Goal: Obtain resource: Download file/media

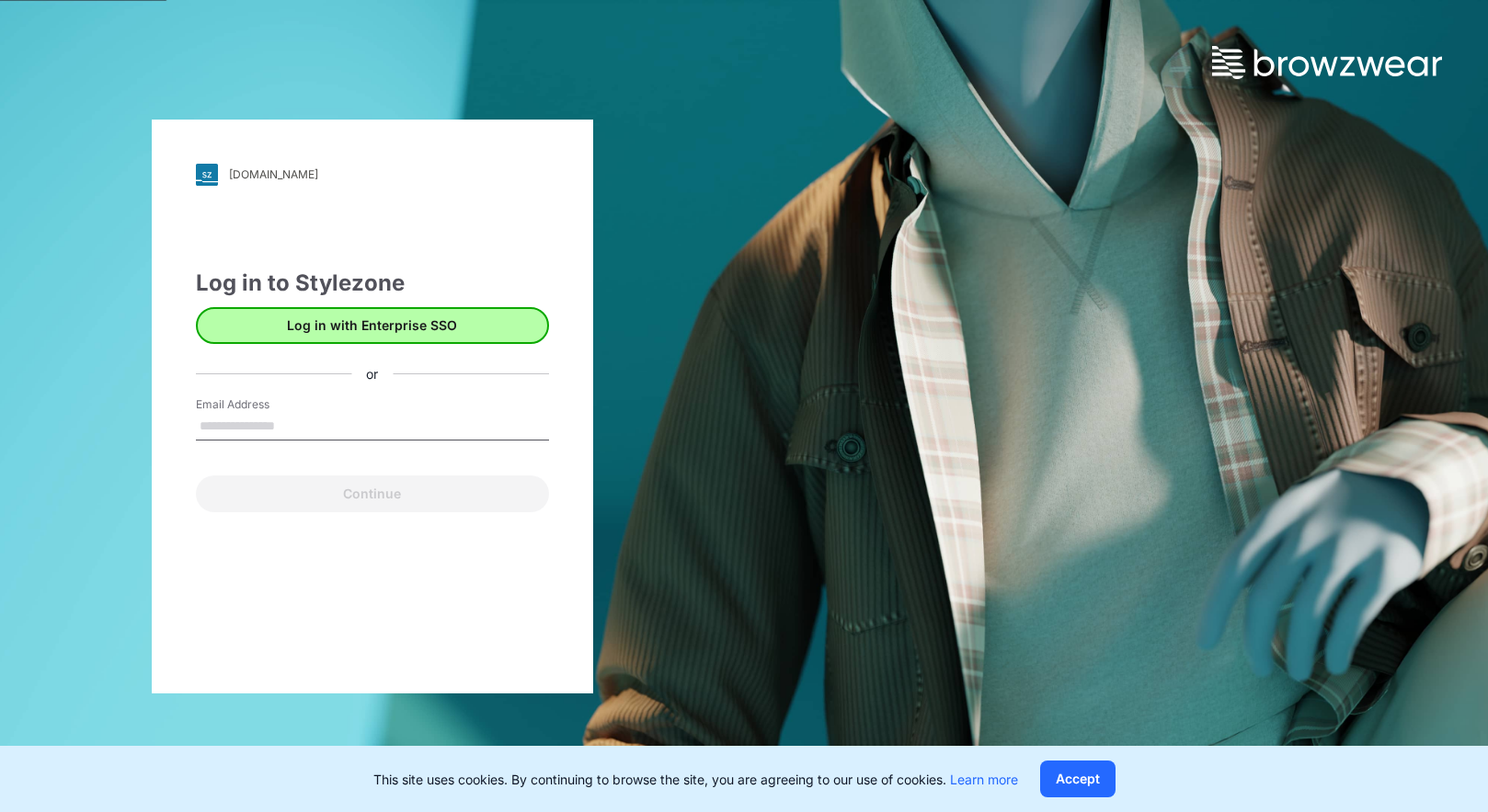
click at [281, 340] on button "Log in with Enterprise SSO" at bounding box center [373, 325] width 353 height 37
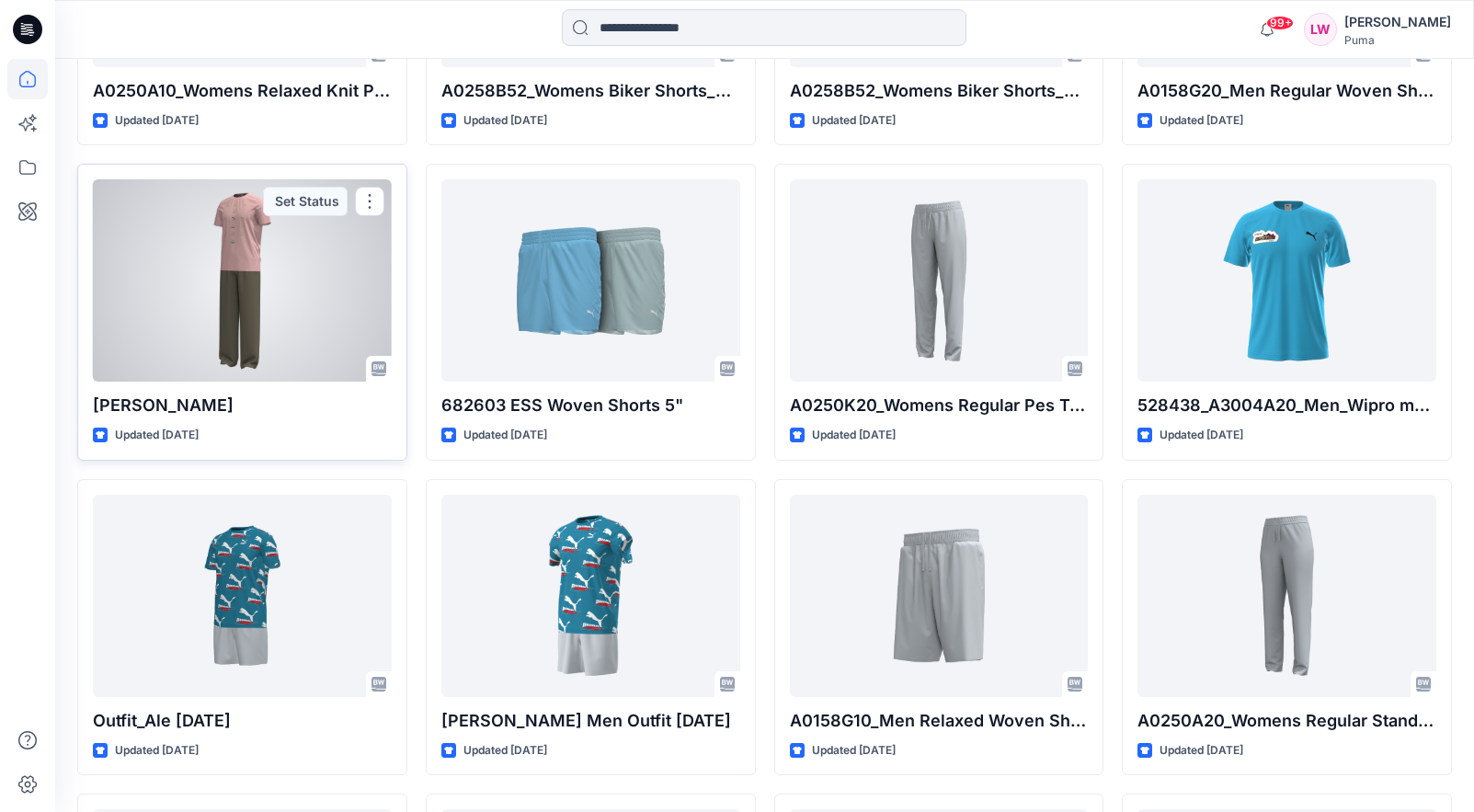
scroll to position [11737, 0]
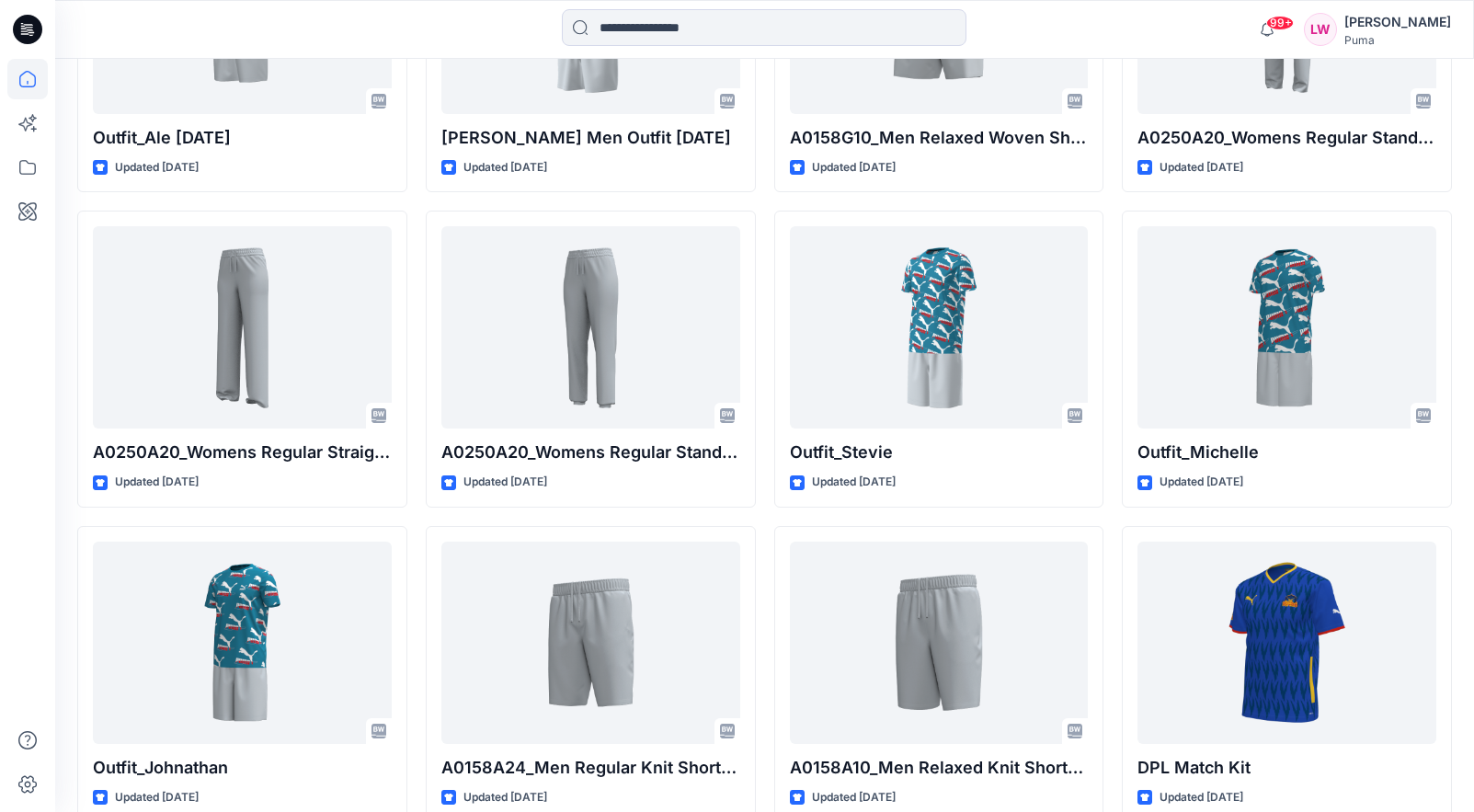
click at [42, 78] on icon at bounding box center [27, 79] width 41 height 41
click at [34, 84] on icon at bounding box center [27, 79] width 41 height 41
click at [27, 77] on icon at bounding box center [27, 79] width 41 height 41
click at [659, 34] on input at bounding box center [764, 27] width 405 height 37
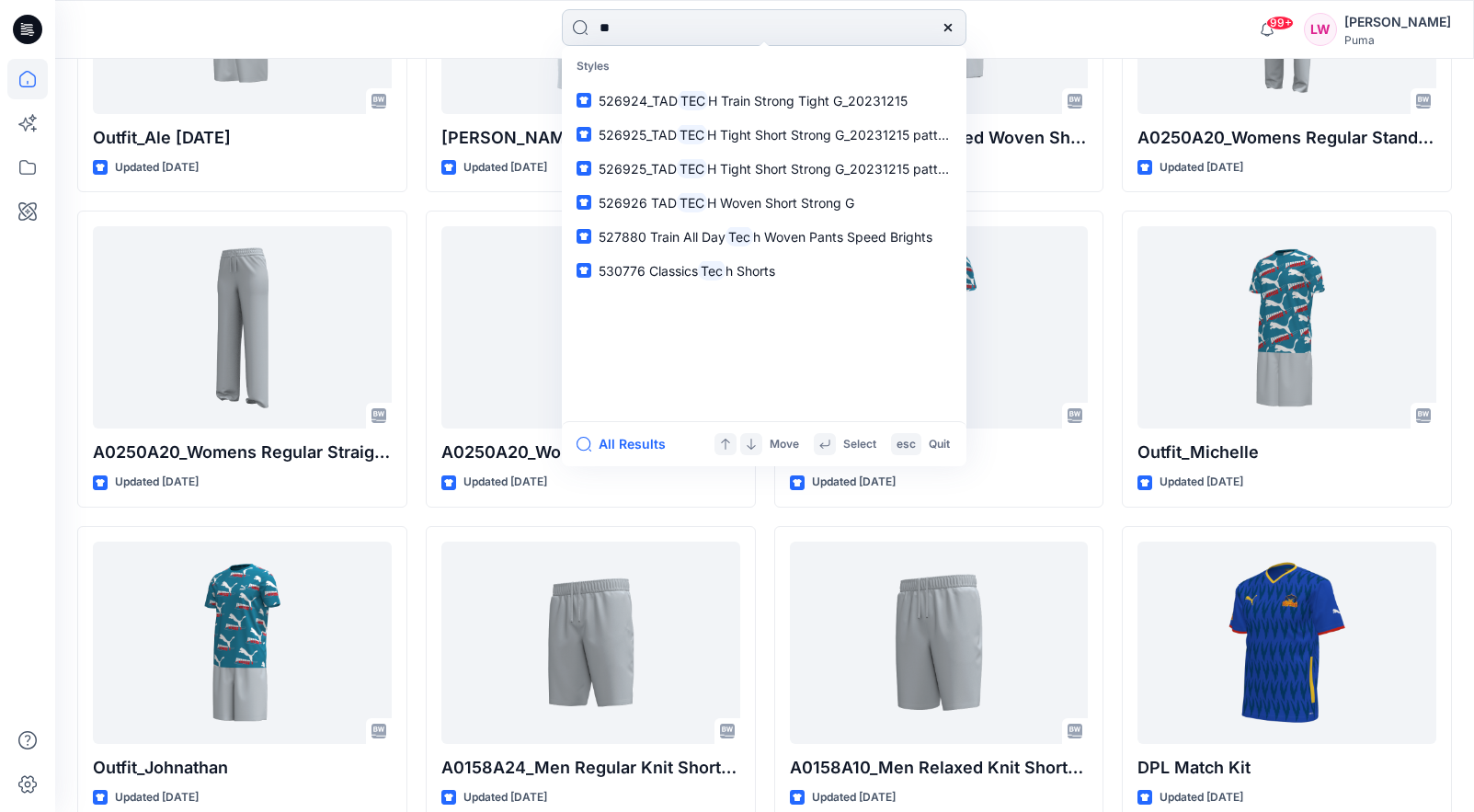
type input "*"
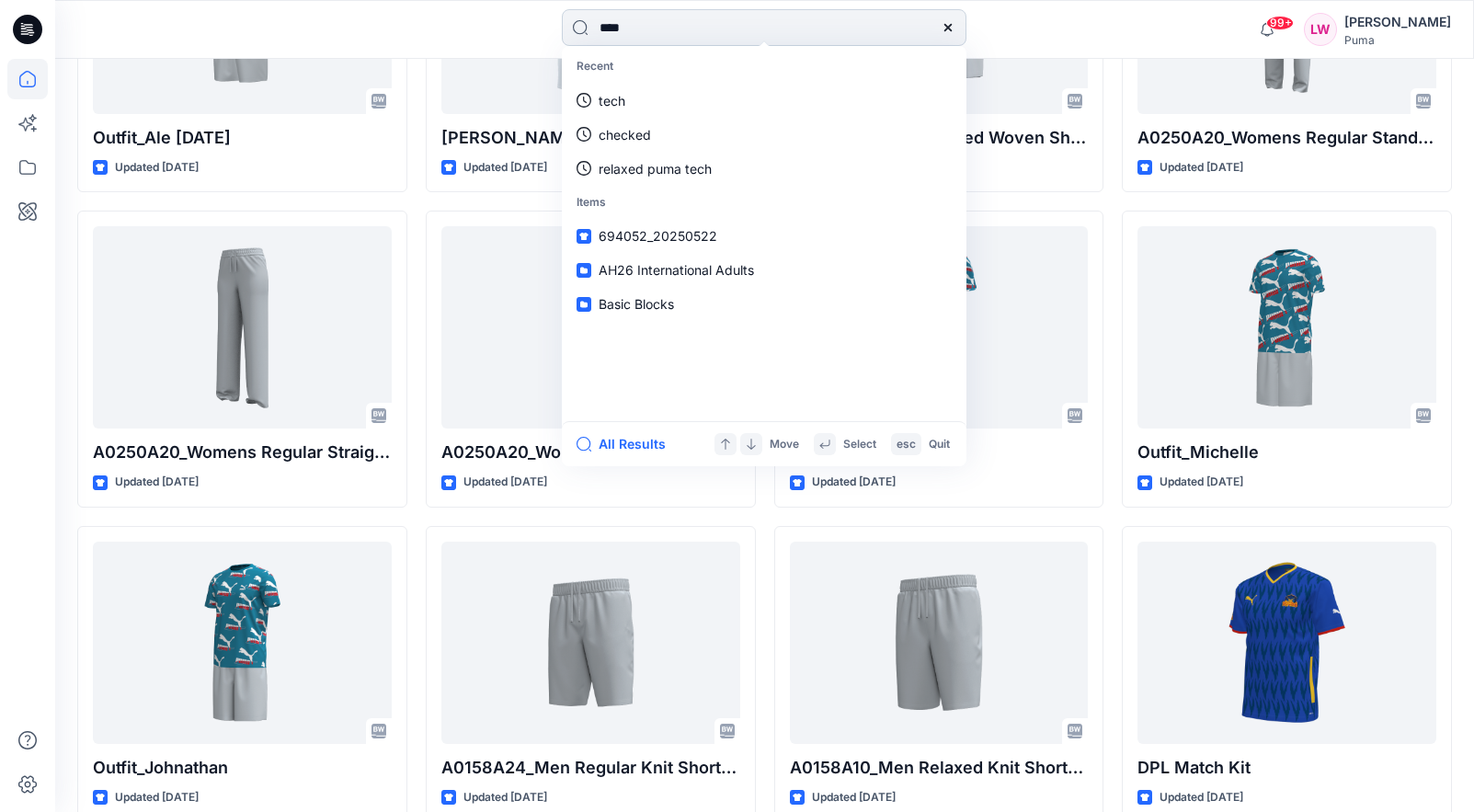
type input "*****"
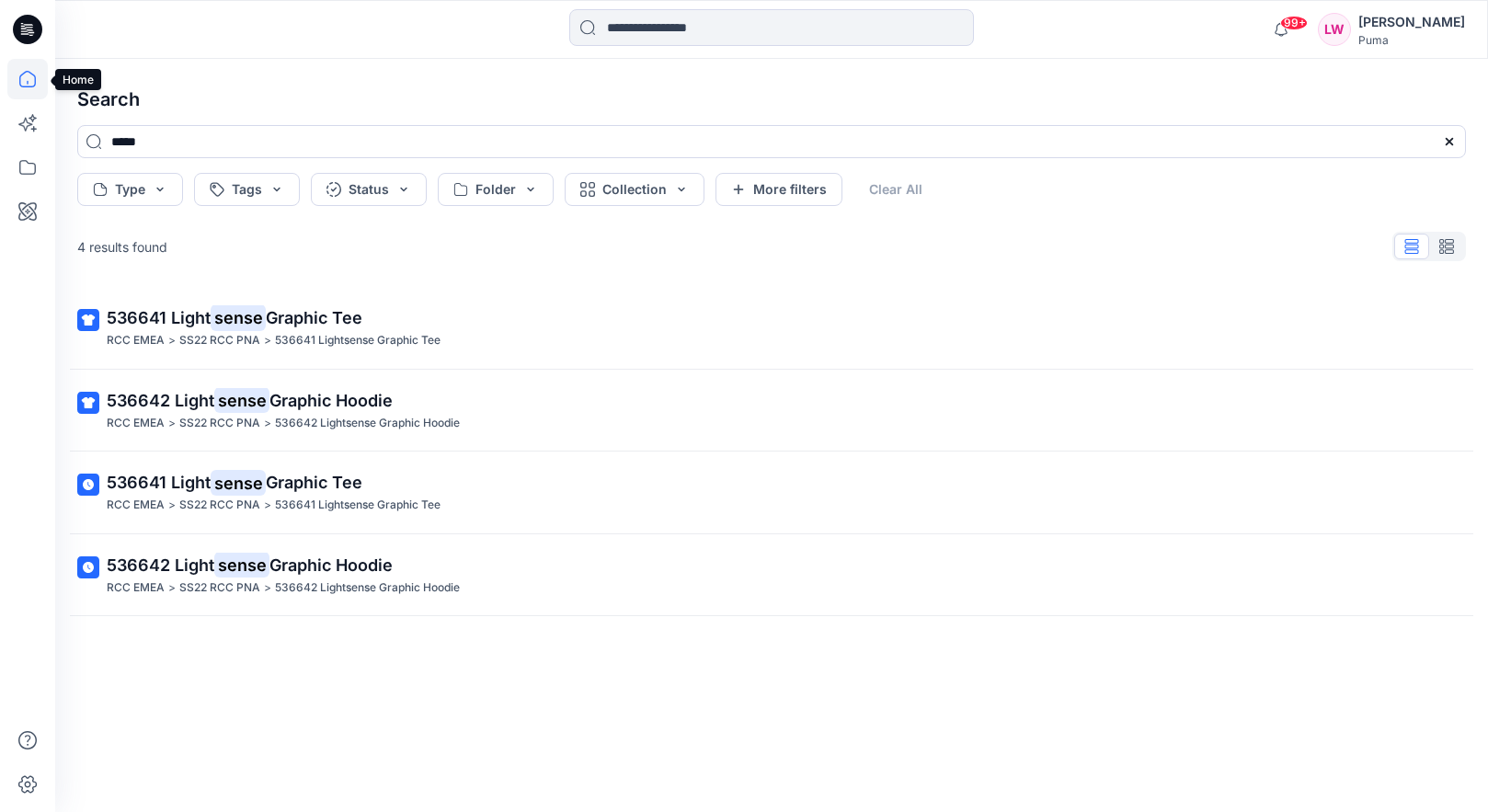
click at [15, 81] on icon at bounding box center [27, 79] width 41 height 41
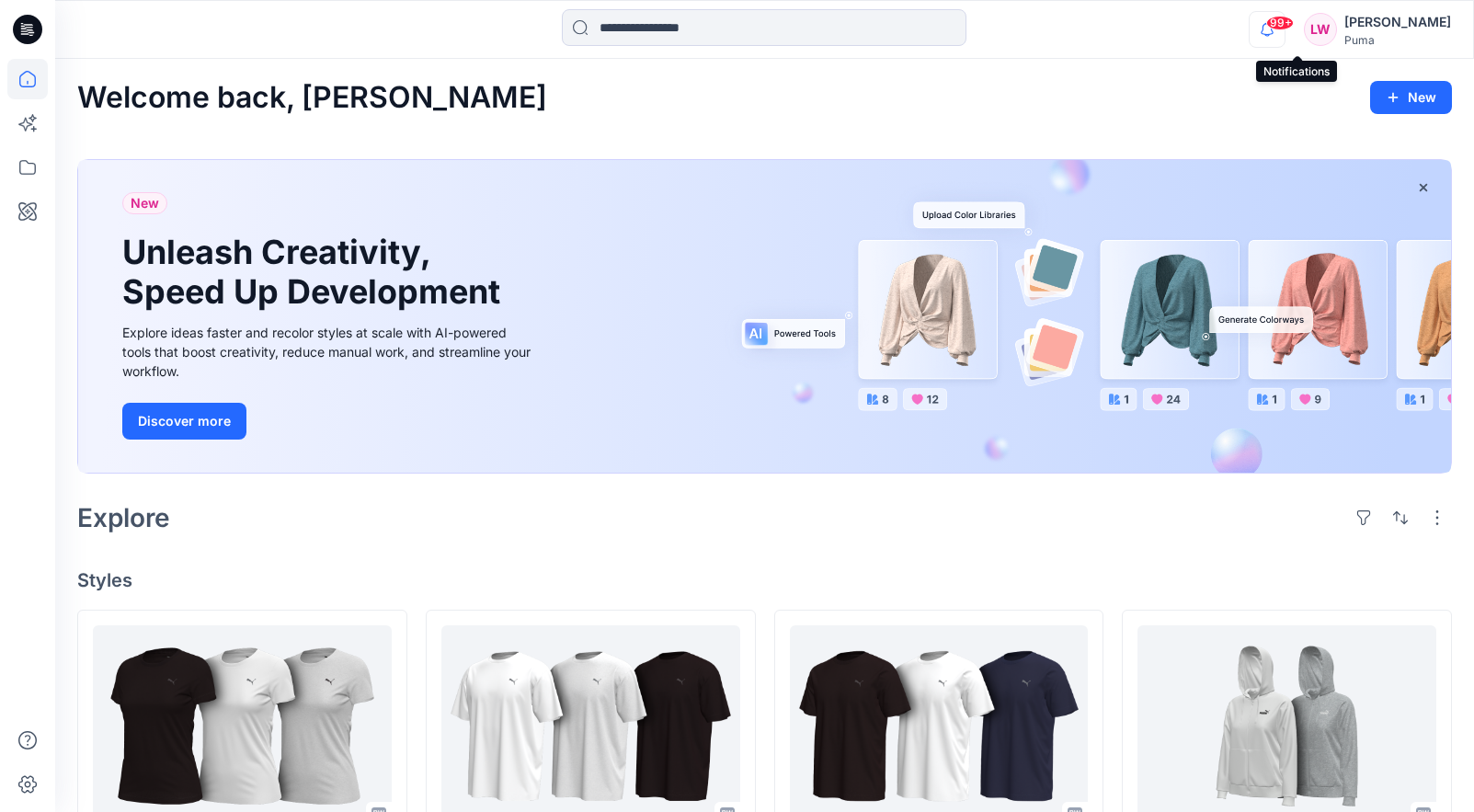
click at [1285, 27] on icon "button" at bounding box center [1267, 29] width 35 height 37
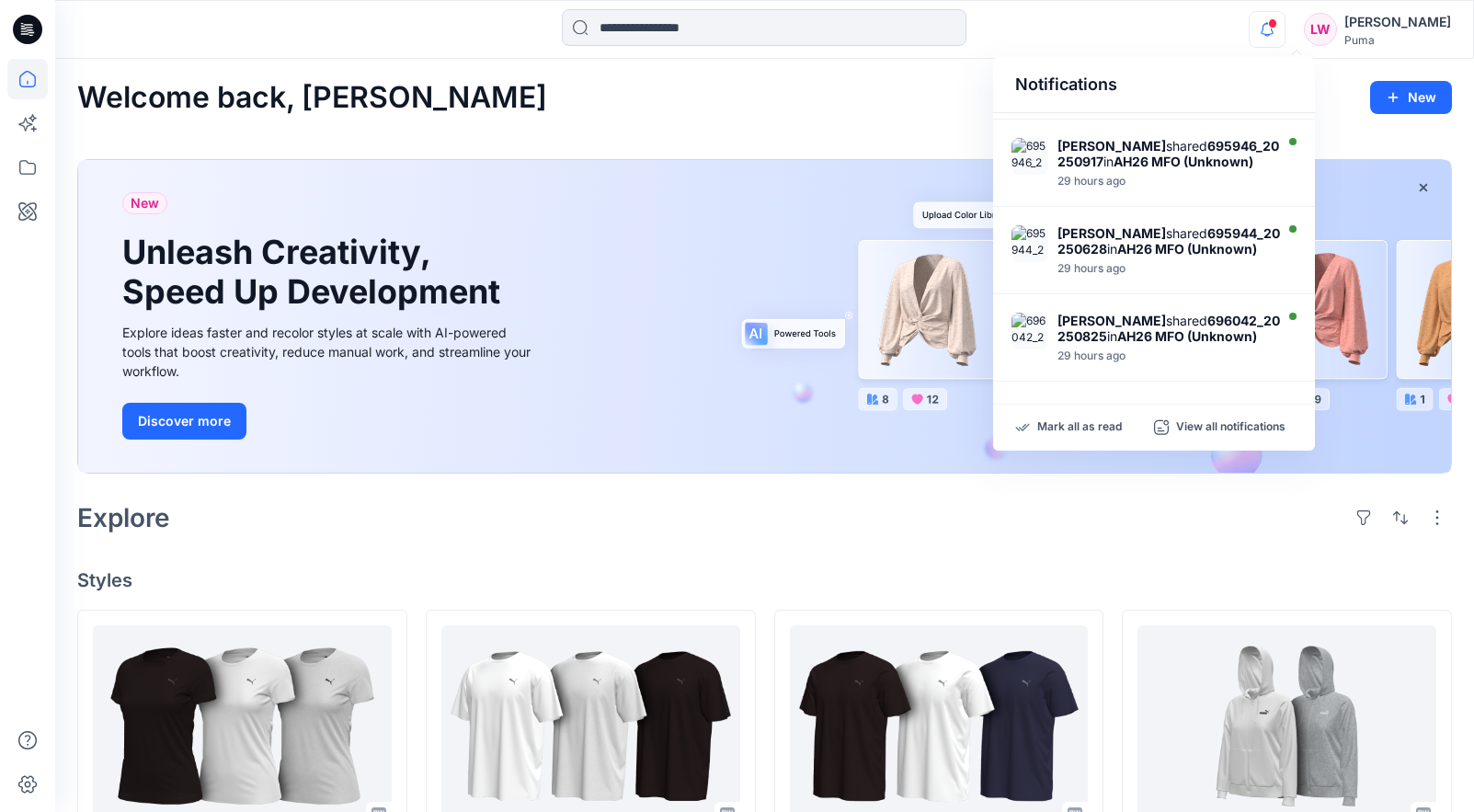
scroll to position [750, 0]
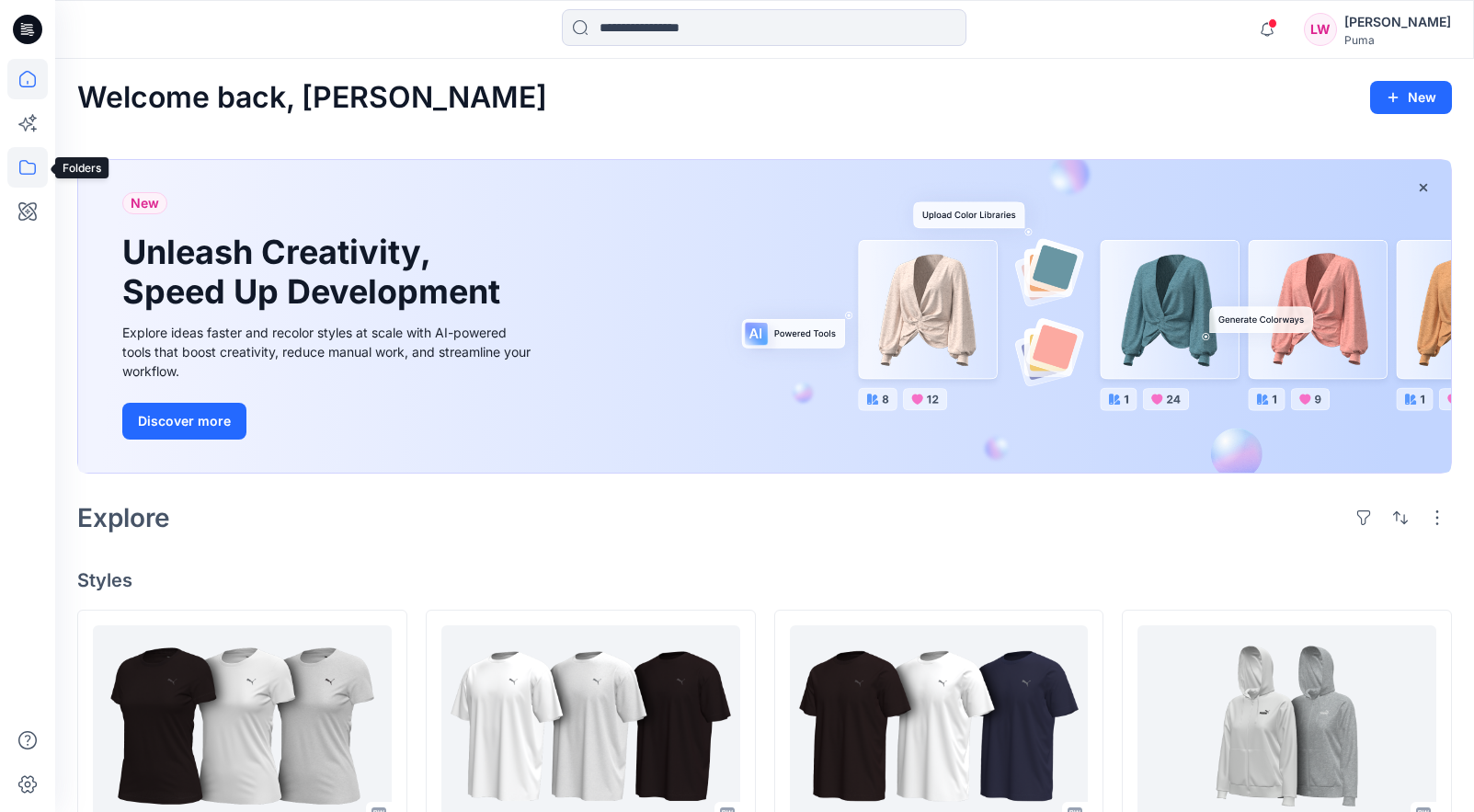
click at [29, 180] on icon at bounding box center [27, 167] width 41 height 41
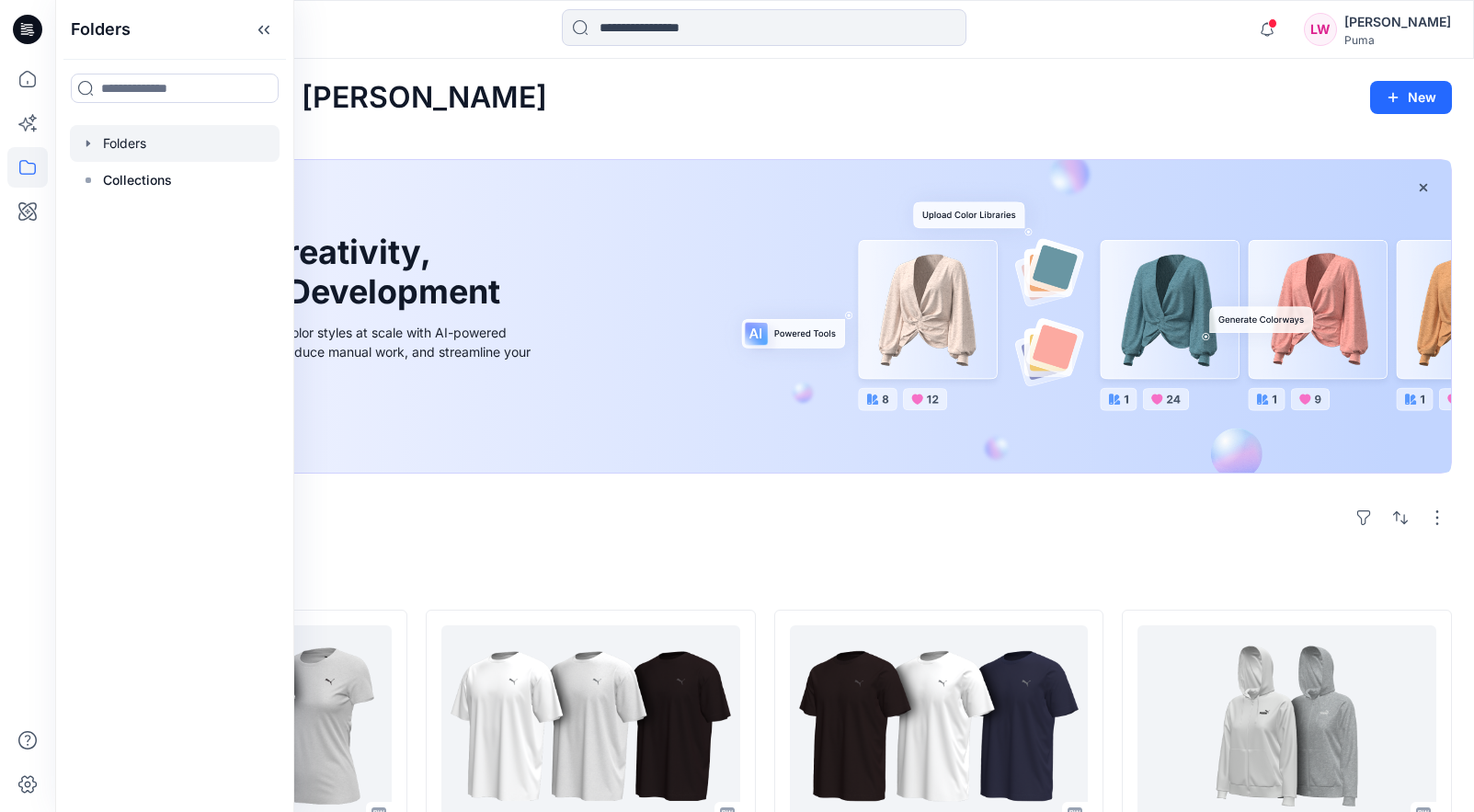
click at [132, 149] on div at bounding box center [174, 143] width 209 height 37
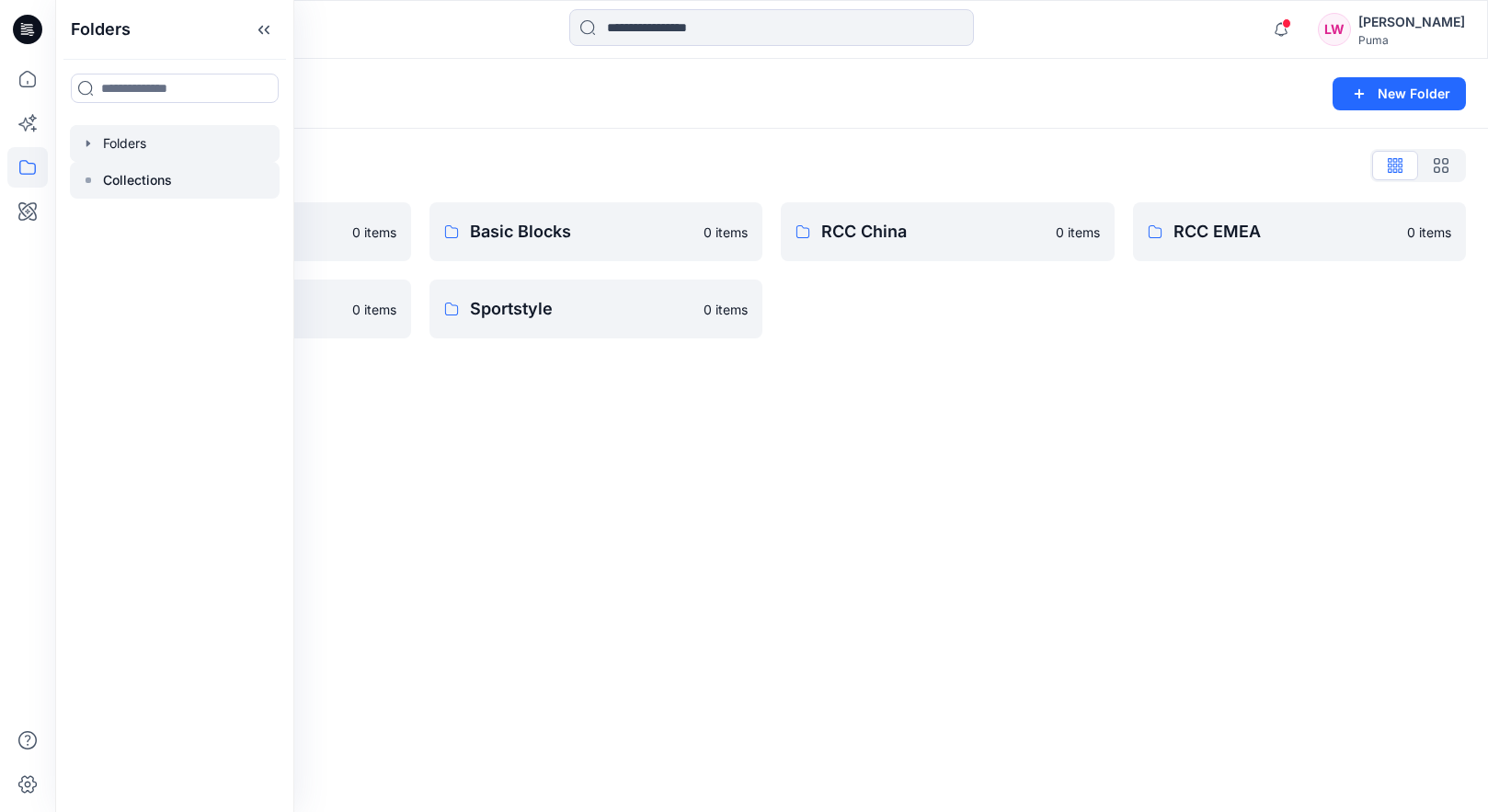
click at [128, 175] on p "Collections" at bounding box center [137, 180] width 69 height 22
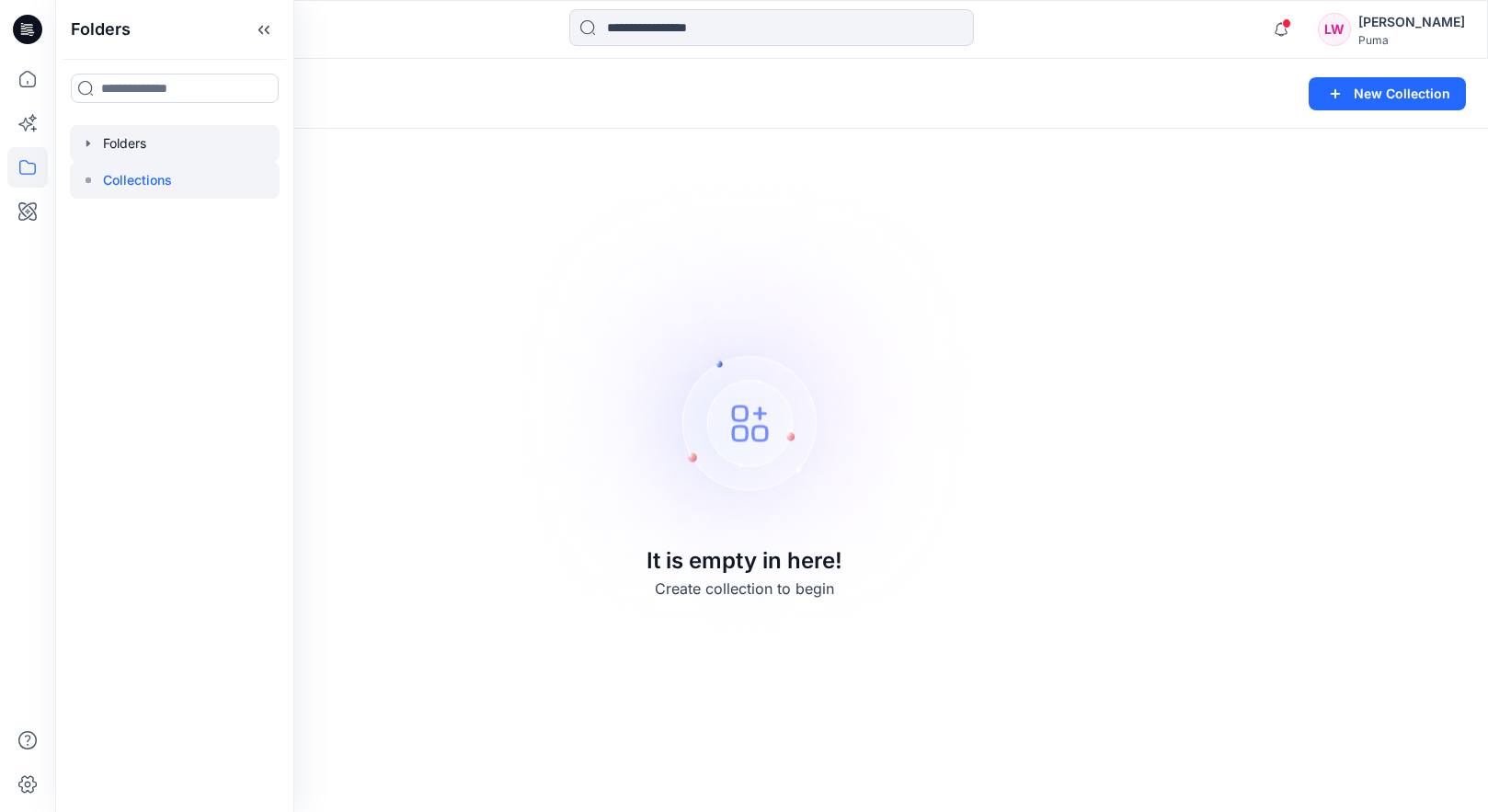
click at [113, 131] on div at bounding box center [174, 143] width 209 height 37
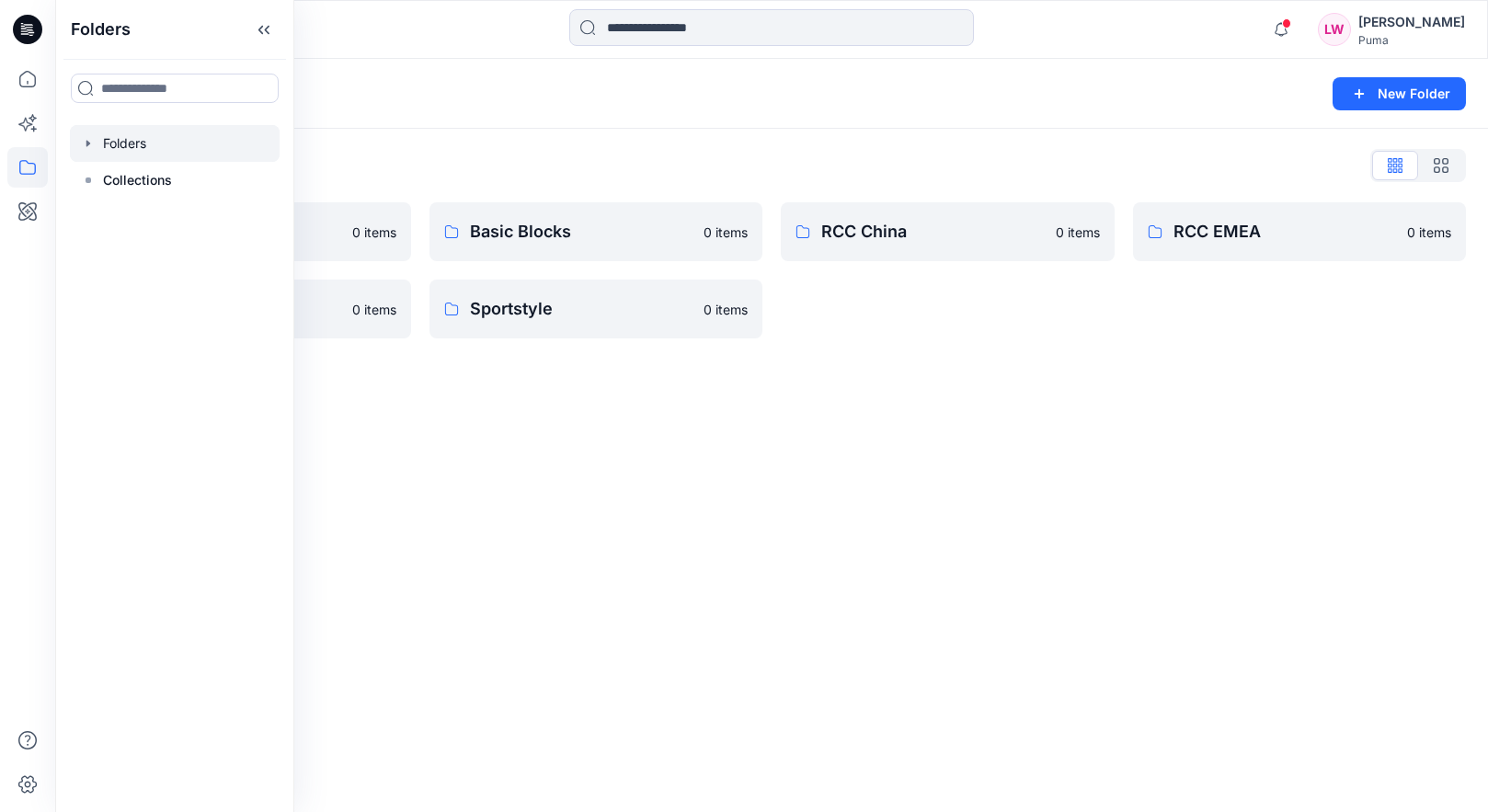
click at [715, 141] on div "Folders List 3D Training 0 items RCC India 0 items Basic Blocks 0 items Sportst…" at bounding box center [771, 244] width 1433 height 232
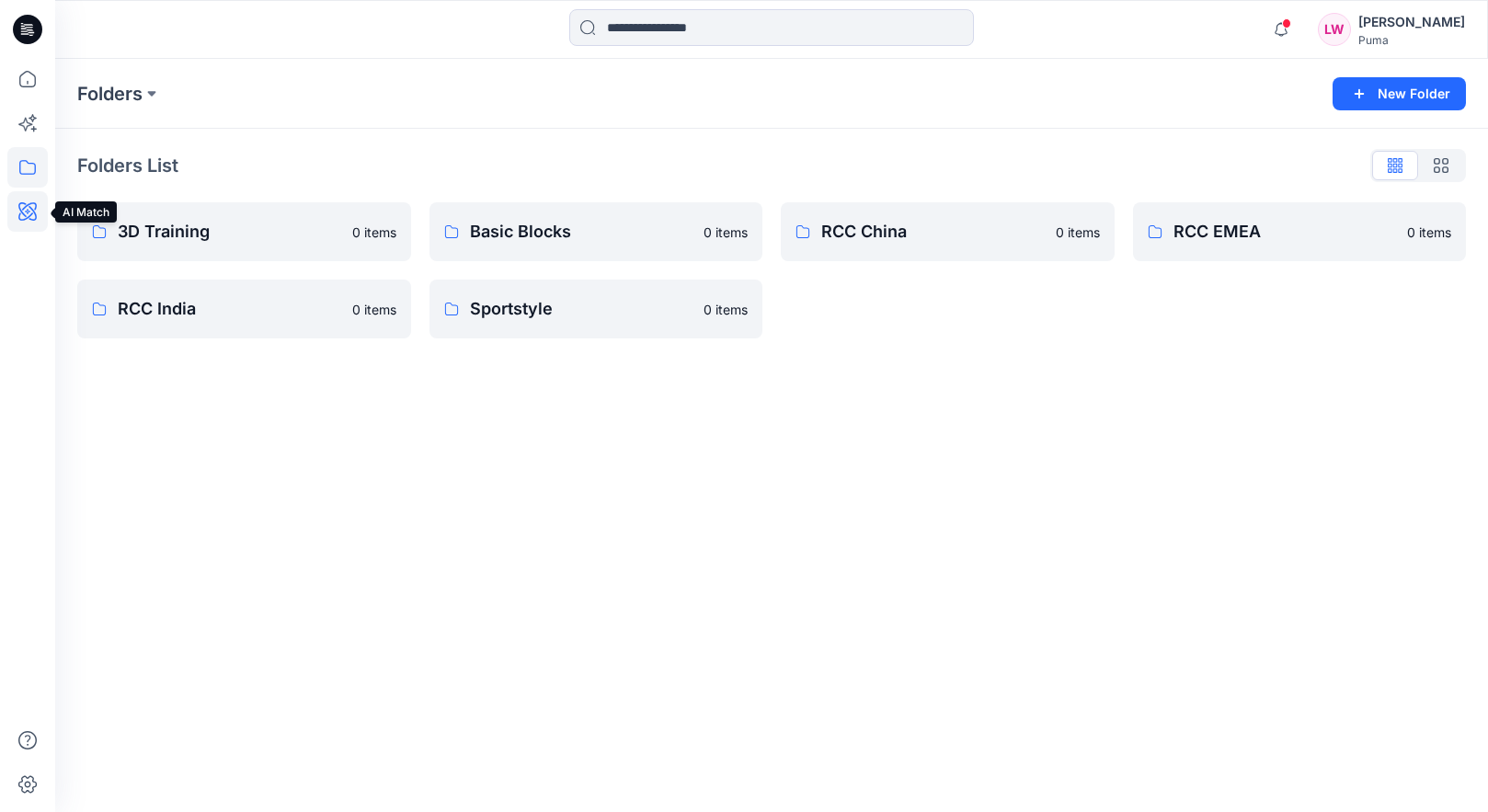
click at [22, 211] on icon at bounding box center [27, 211] width 41 height 41
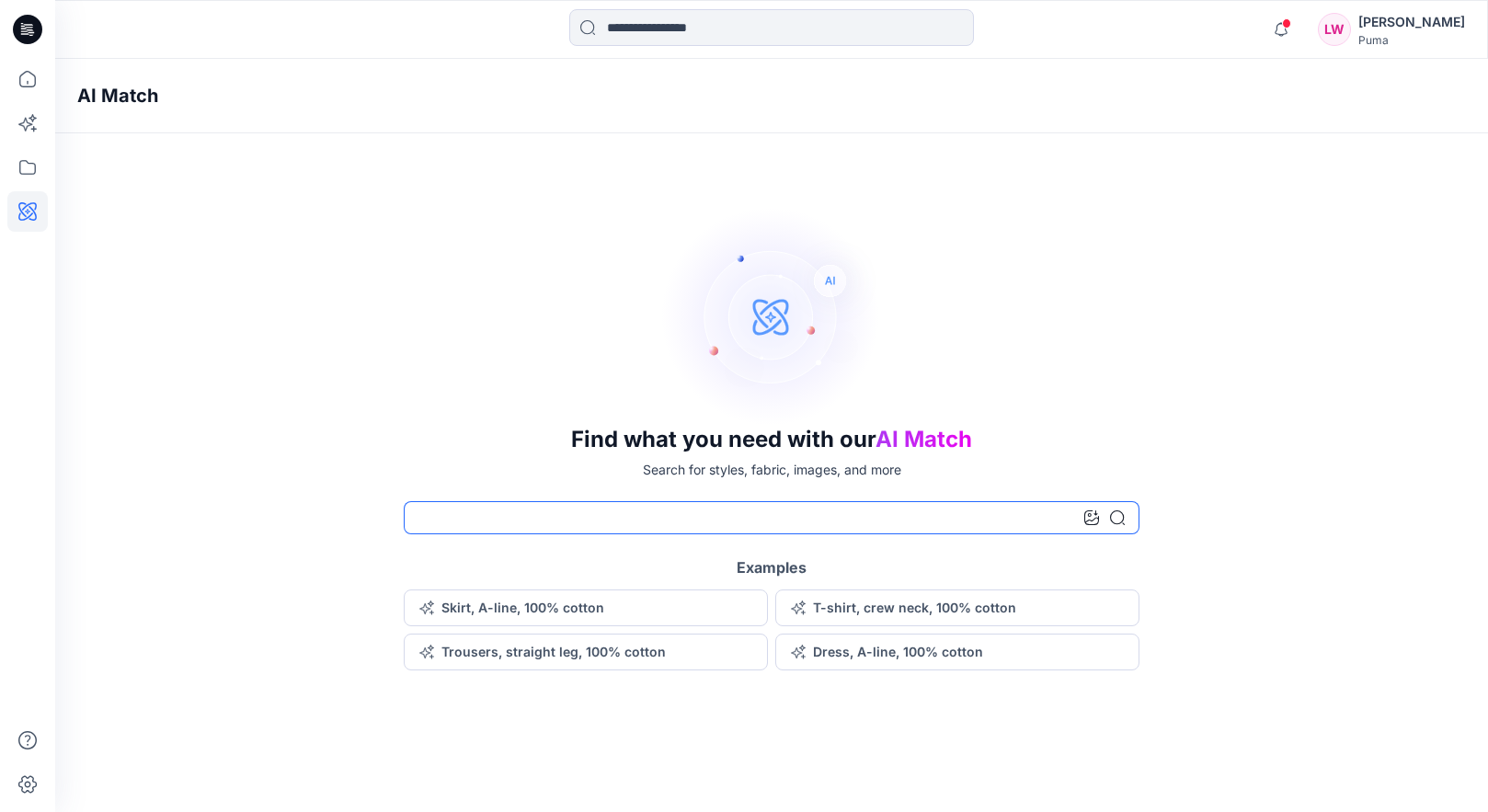
click at [740, 518] on input at bounding box center [771, 517] width 736 height 33
type input "**********"
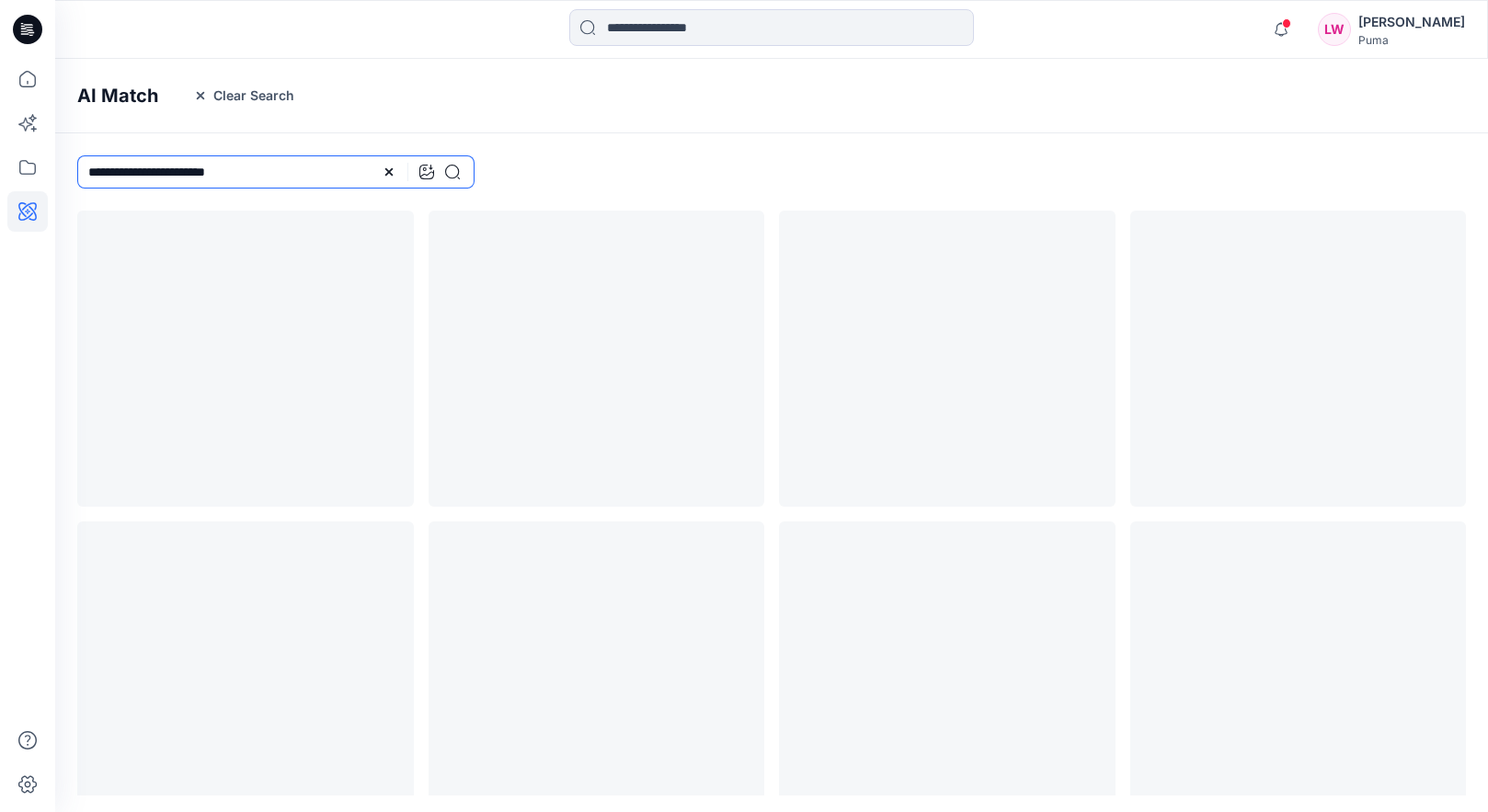
click at [170, 172] on input "**********" at bounding box center [276, 171] width 398 height 33
type input "**********"
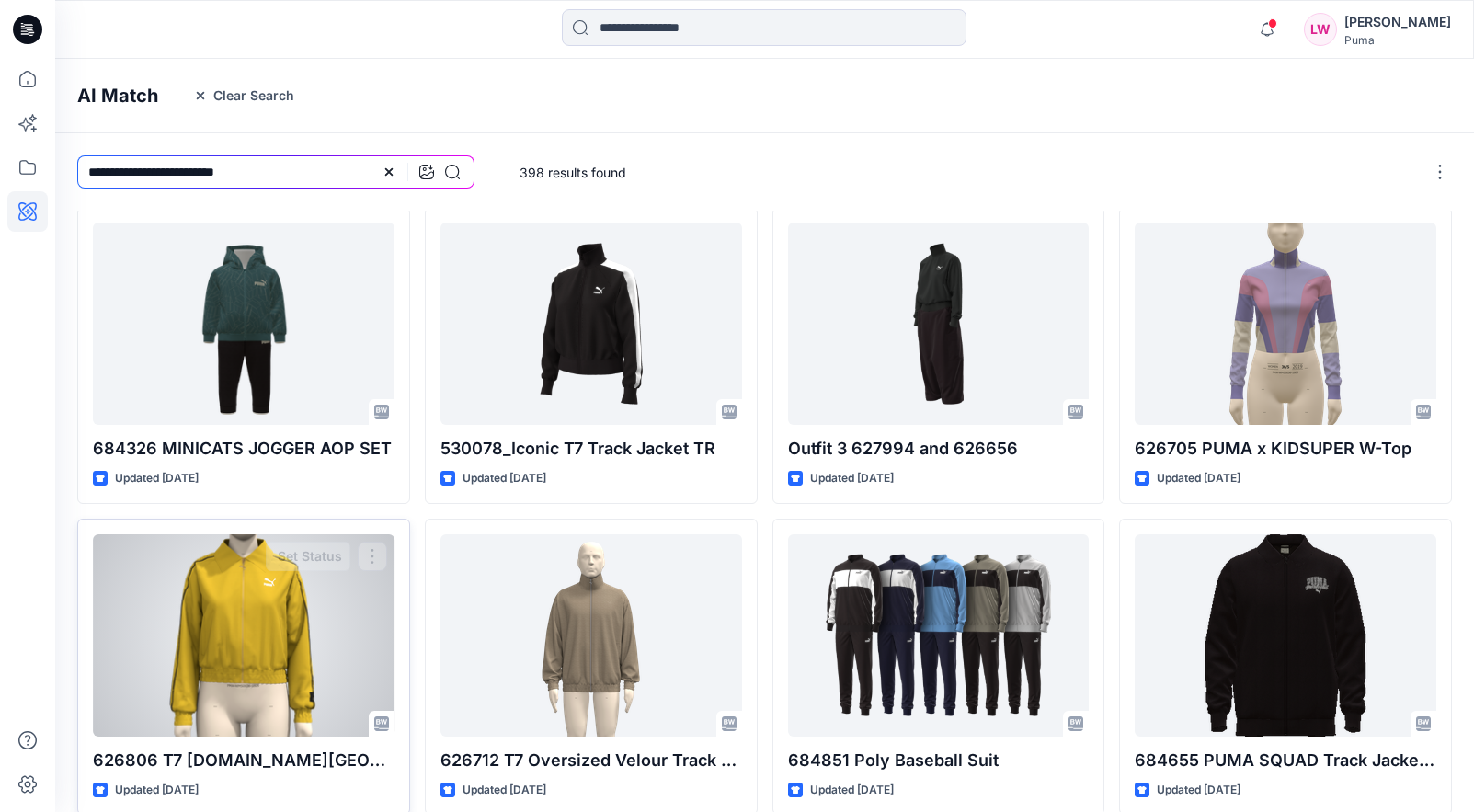
scroll to position [388, 0]
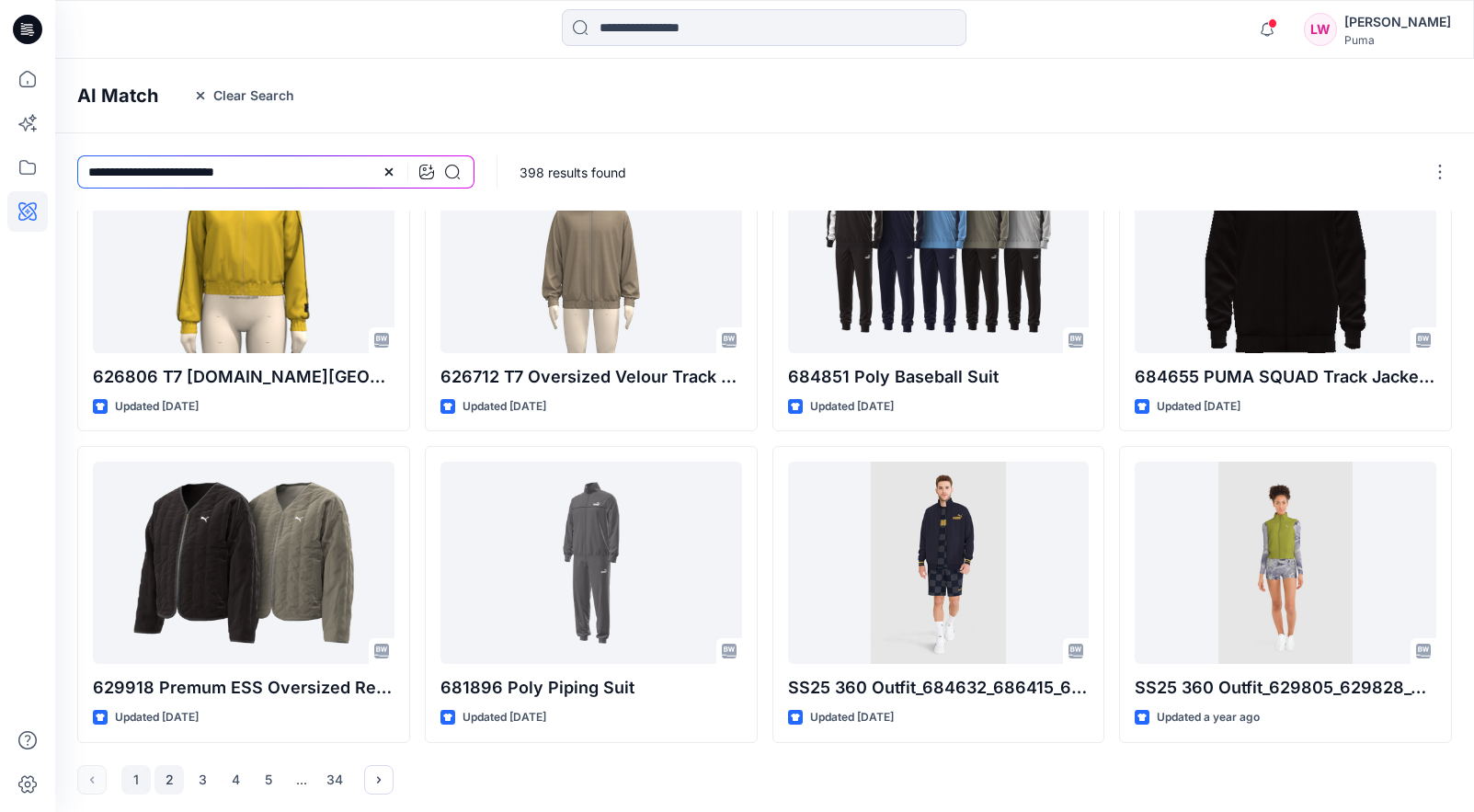
click at [180, 770] on button "2" at bounding box center [169, 780] width 30 height 30
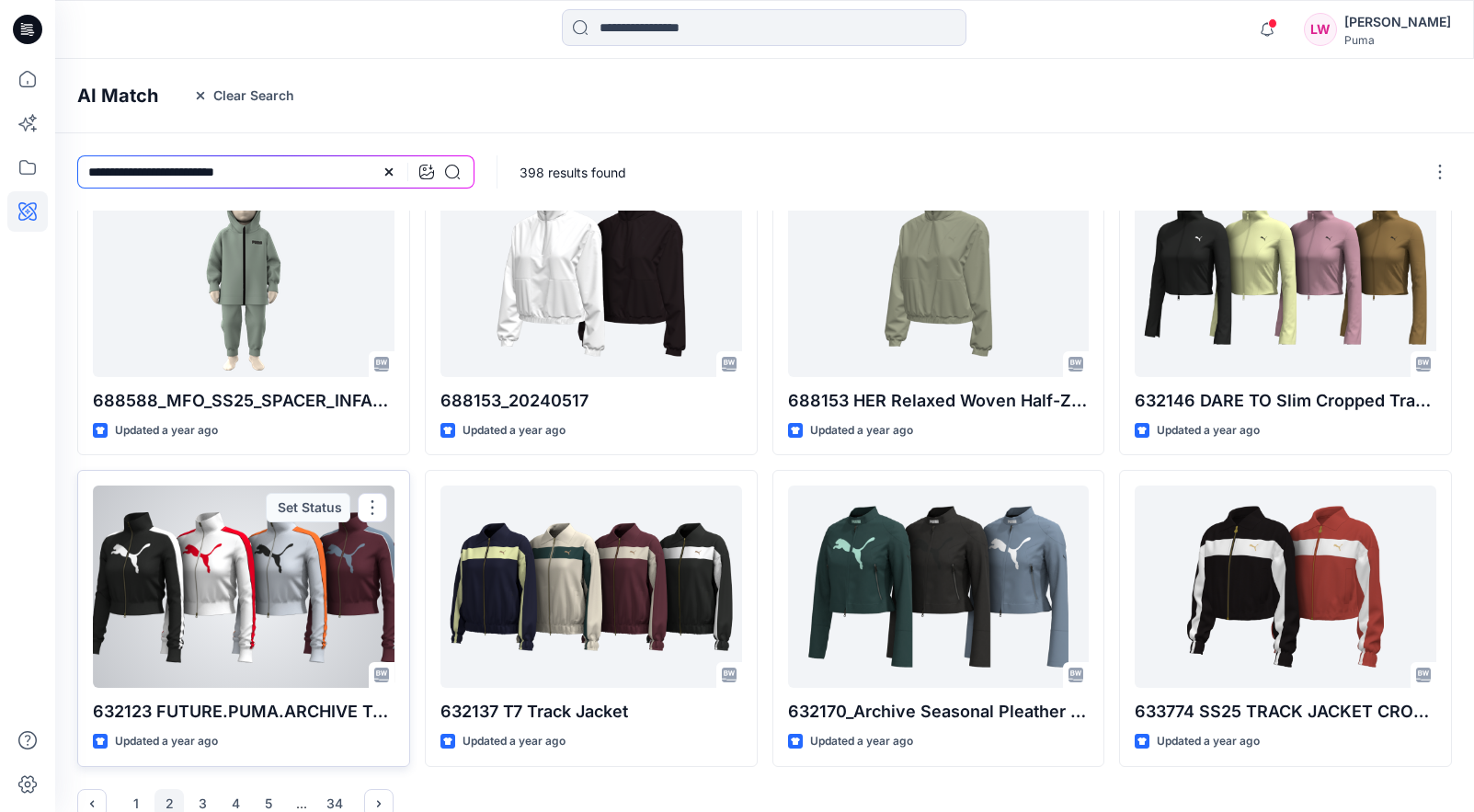
scroll to position [360, 0]
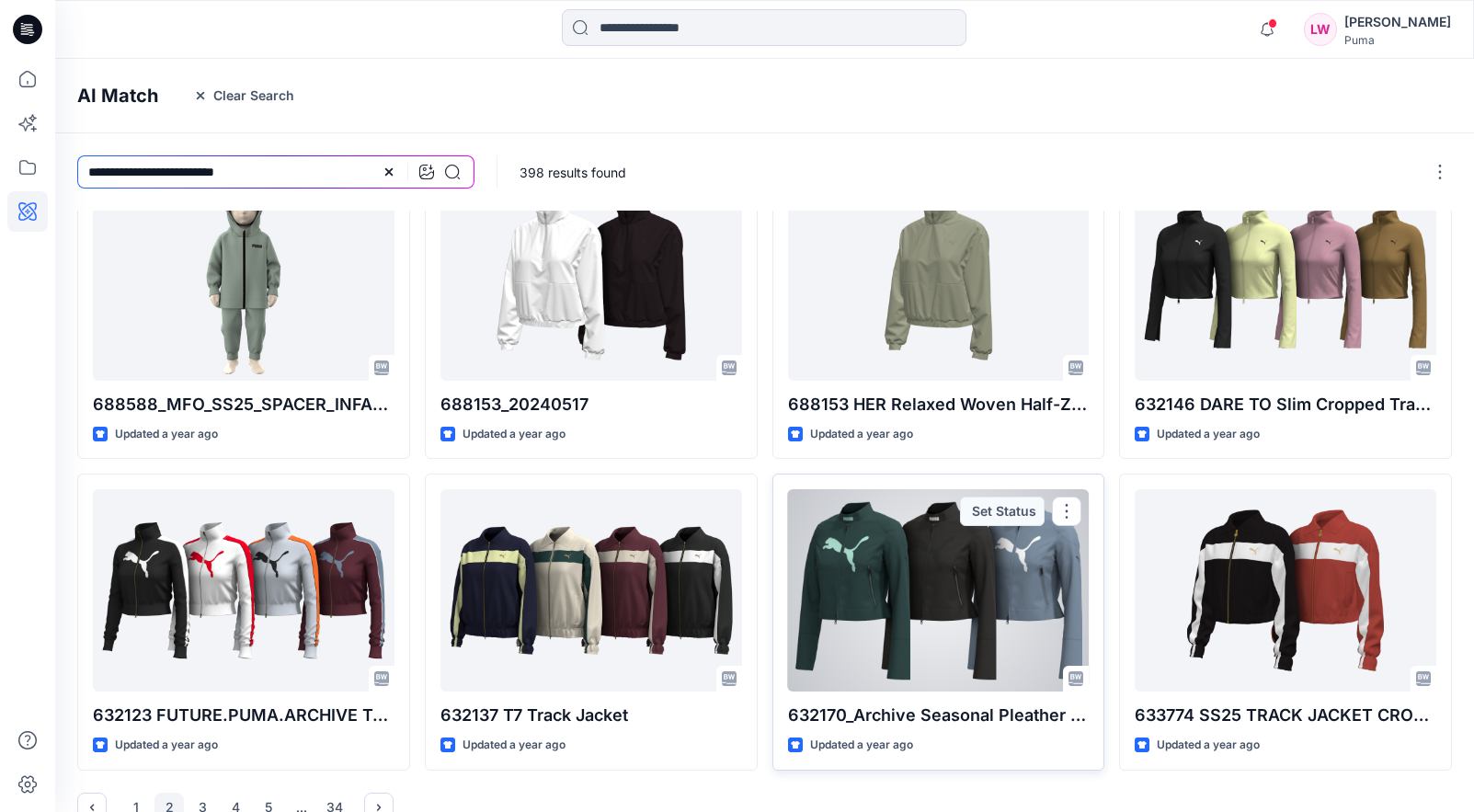
click at [862, 584] on div at bounding box center [939, 590] width 302 height 202
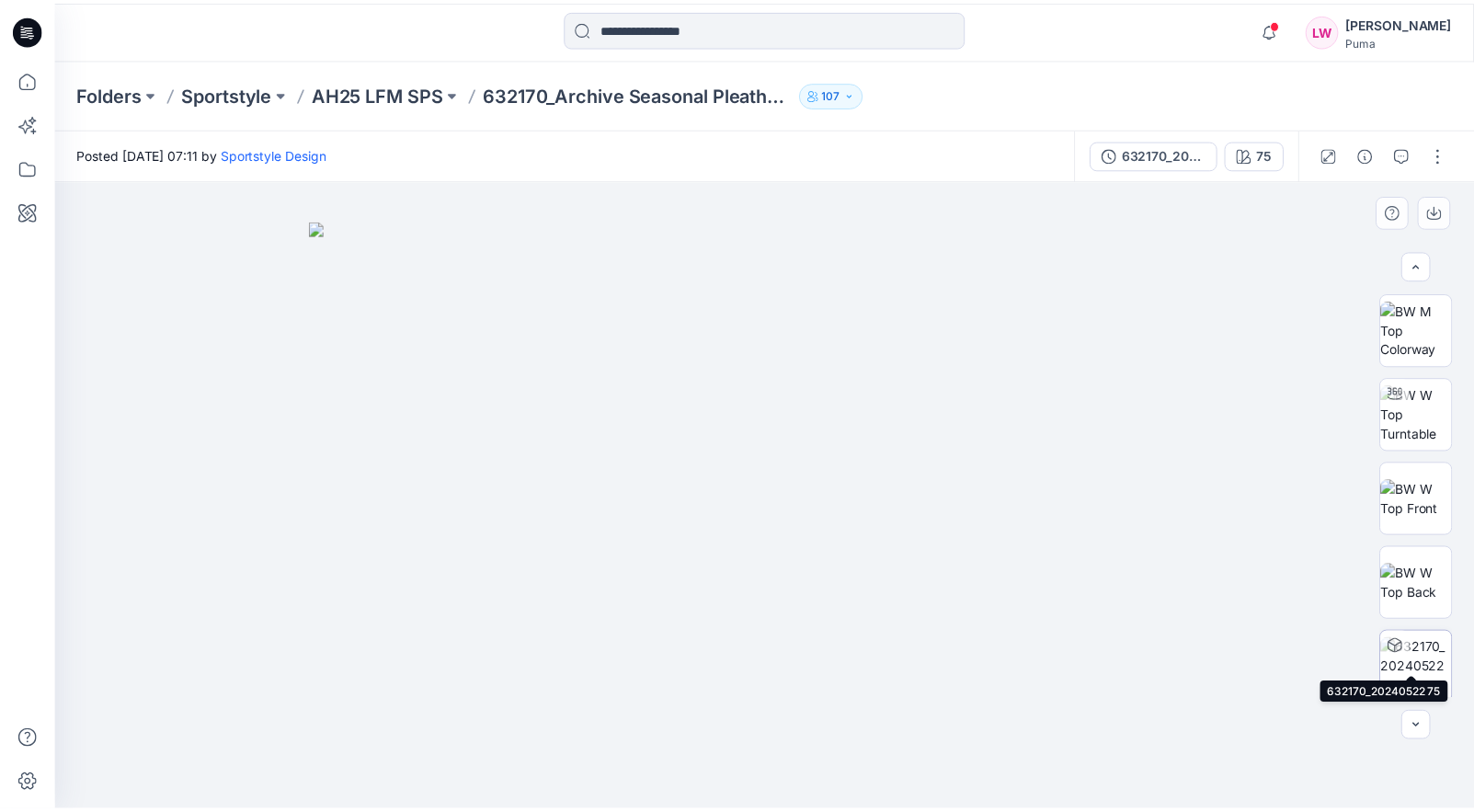
scroll to position [90, 0]
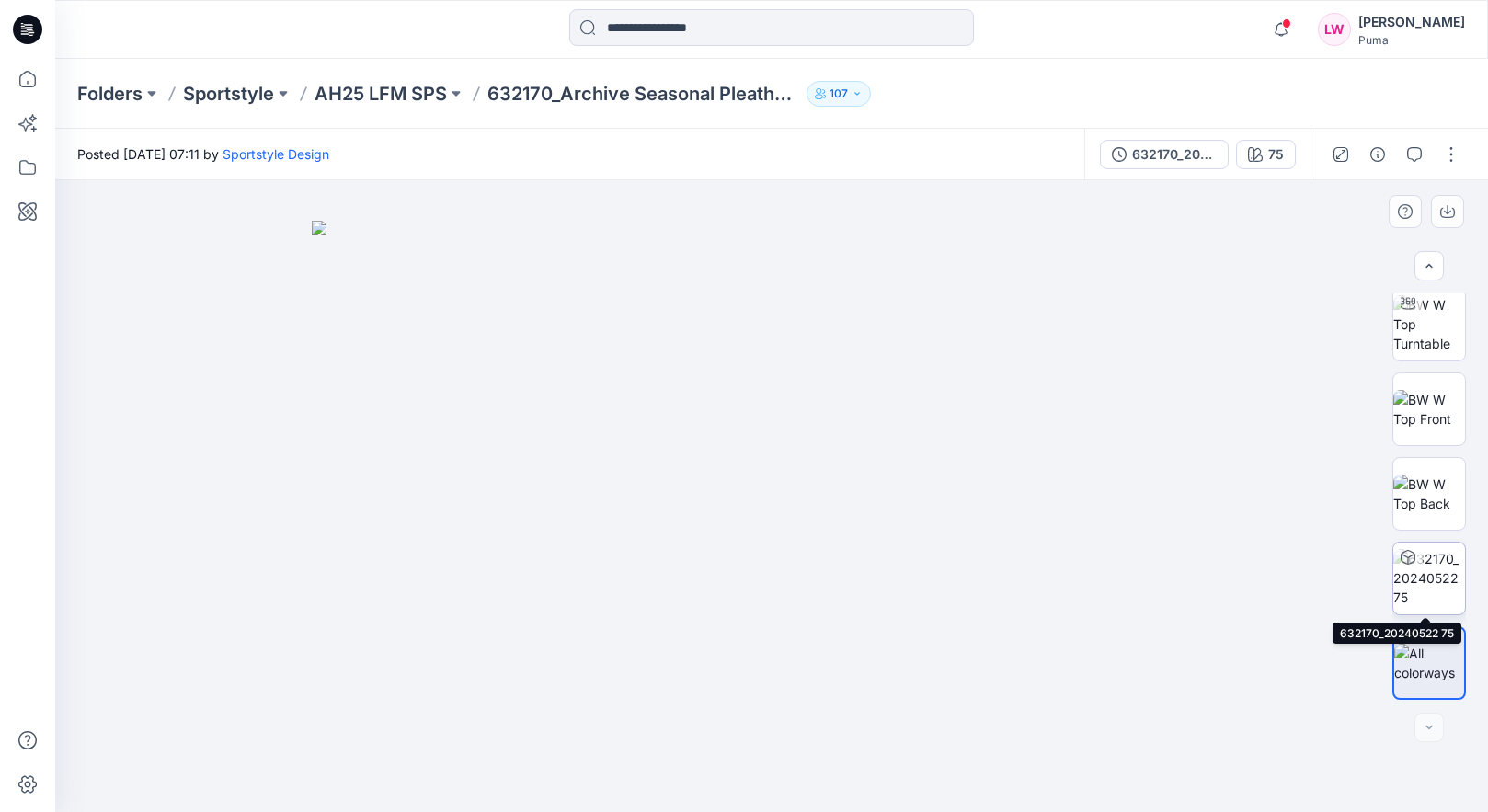
click at [1422, 573] on img at bounding box center [1429, 578] width 72 height 58
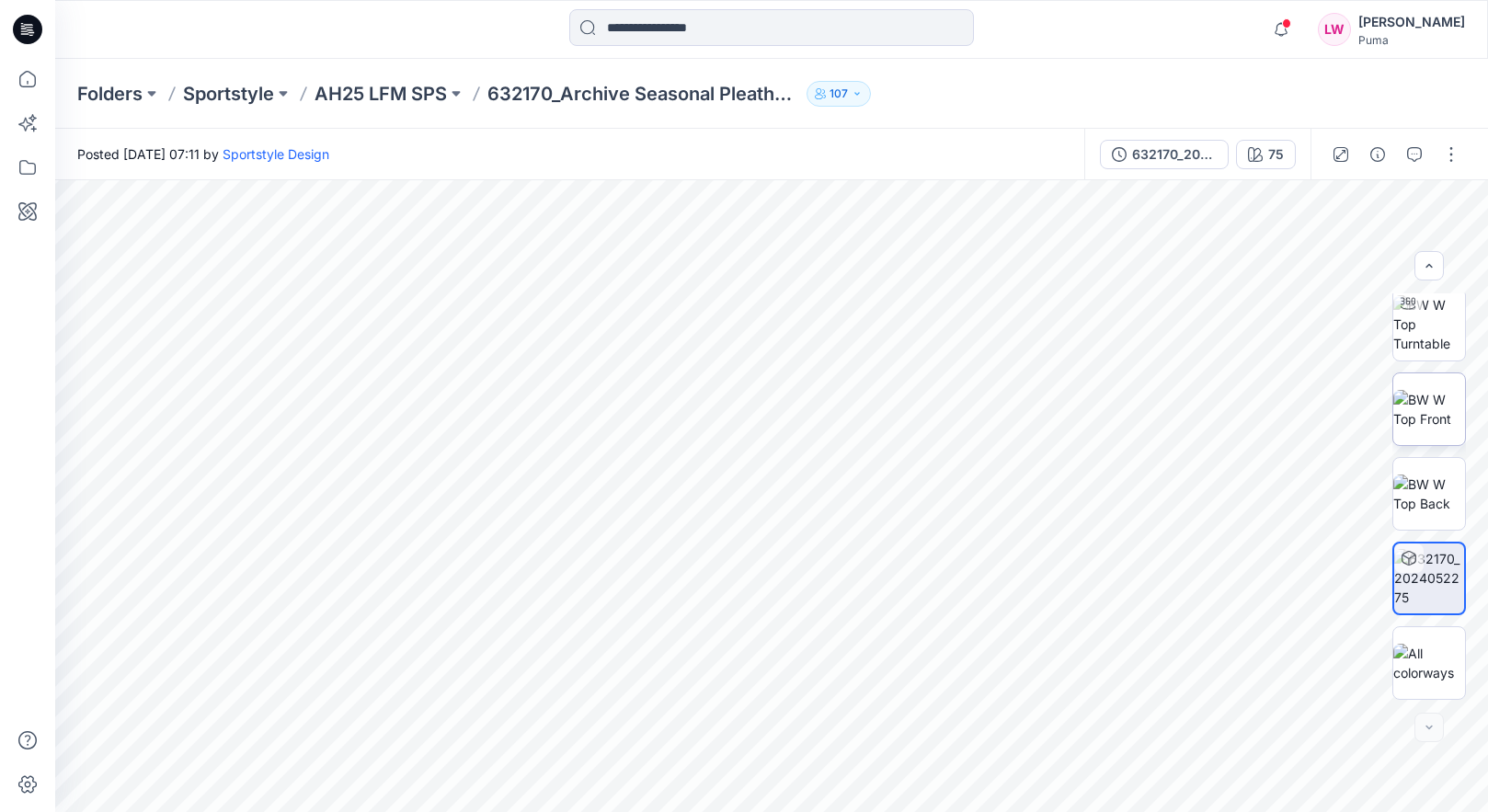
click at [1421, 408] on img at bounding box center [1429, 408] width 72 height 39
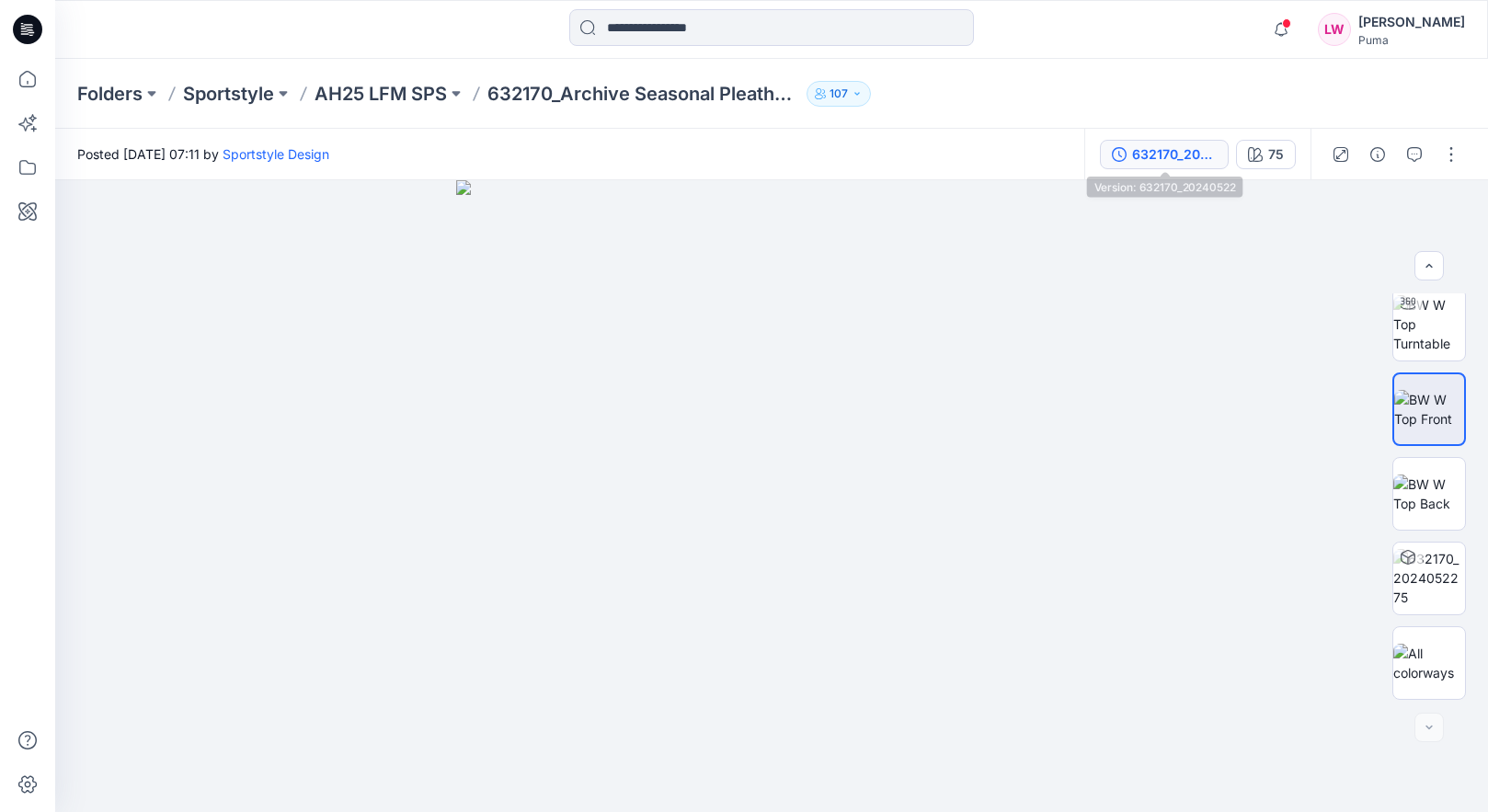
click at [1162, 160] on div "632170_20240522" at bounding box center [1174, 154] width 85 height 20
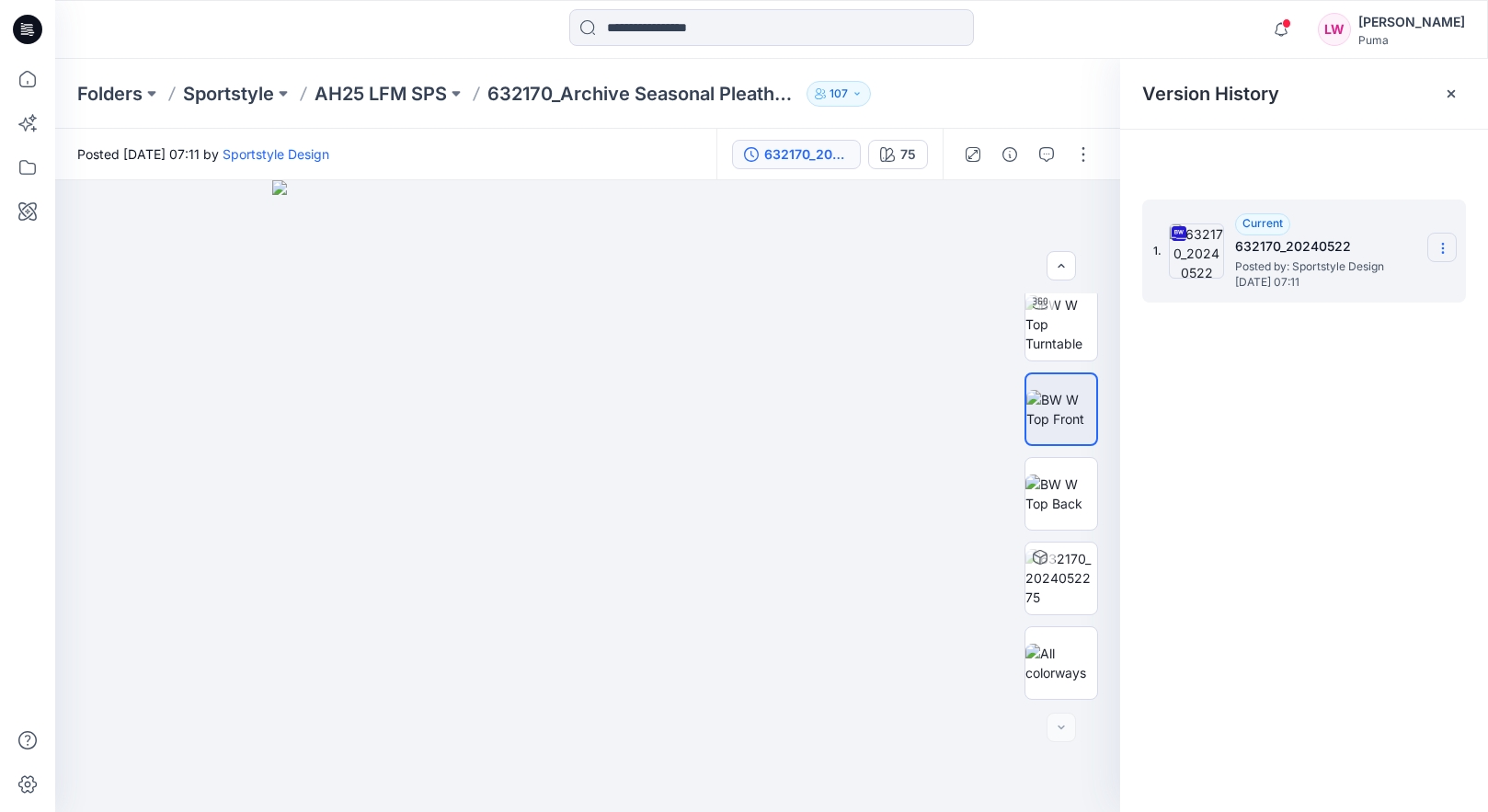
click at [1438, 254] on icon at bounding box center [1443, 248] width 15 height 15
click at [1427, 280] on span "Download Source BW File" at bounding box center [1349, 284] width 154 height 22
click at [407, 102] on p "AH25 LFM SPS" at bounding box center [381, 94] width 133 height 26
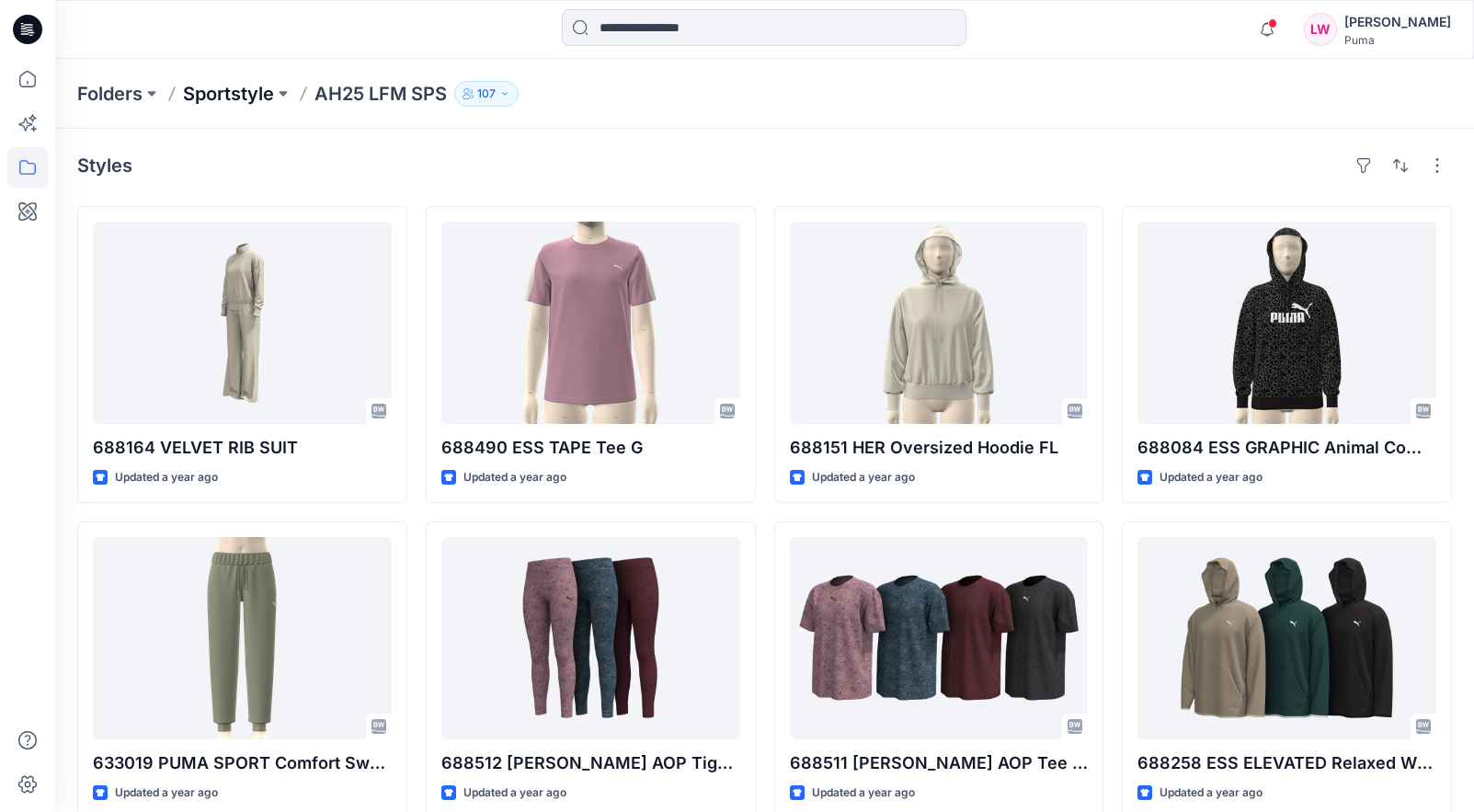
click at [212, 102] on p "Sportstyle" at bounding box center [228, 94] width 91 height 26
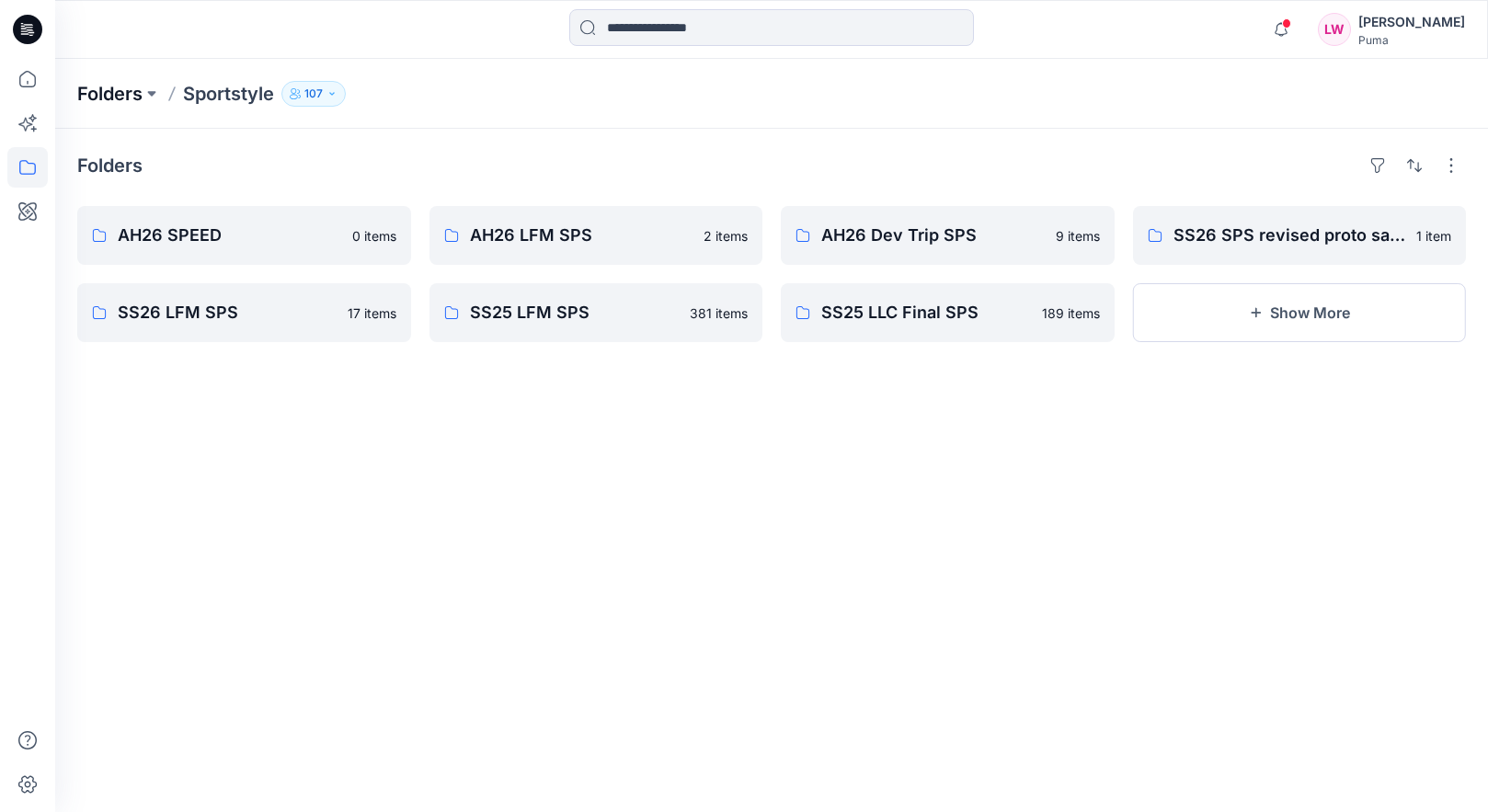
click at [115, 94] on p "Folders" at bounding box center [111, 94] width 66 height 26
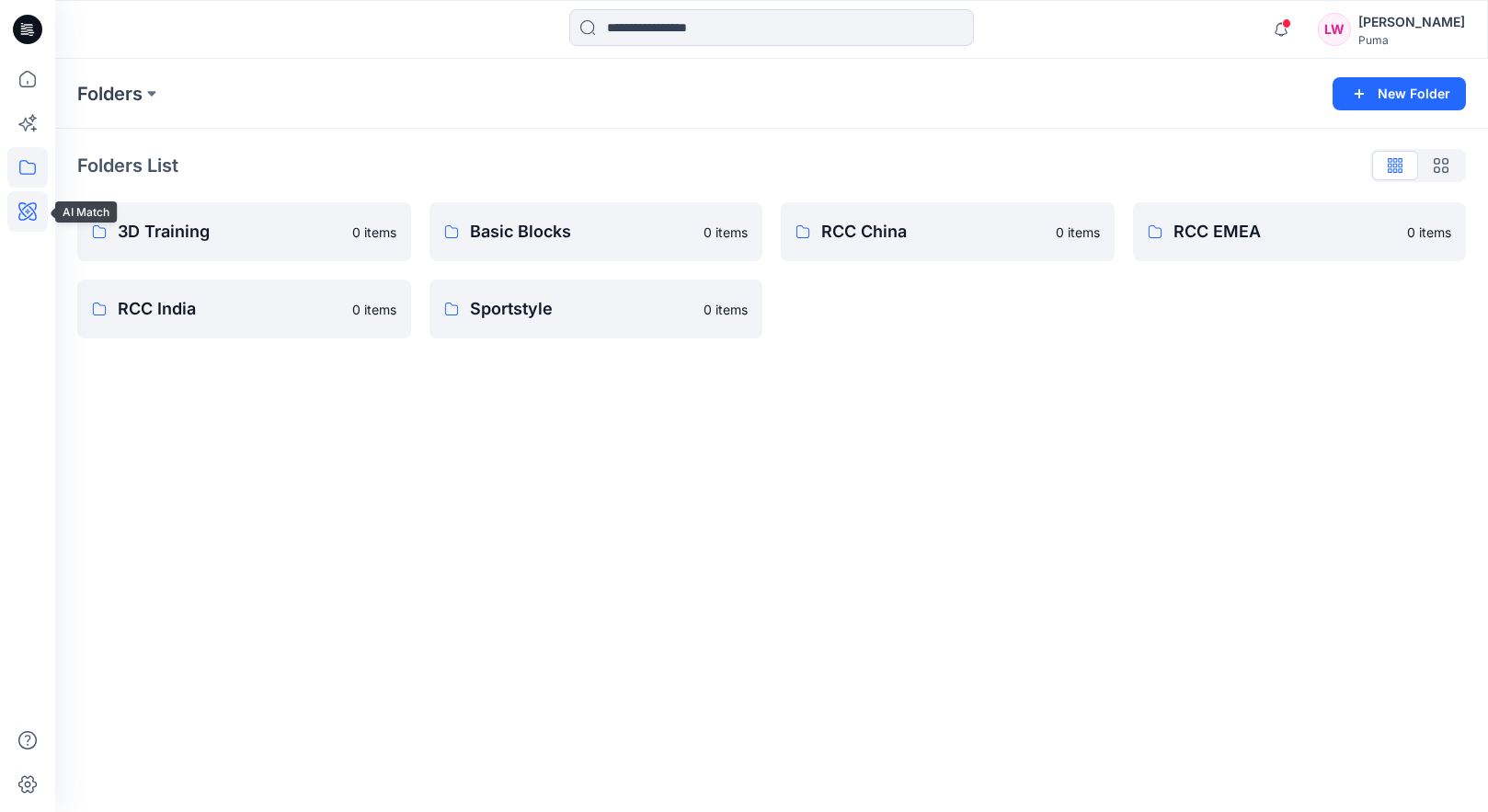
click at [20, 219] on icon at bounding box center [27, 211] width 18 height 18
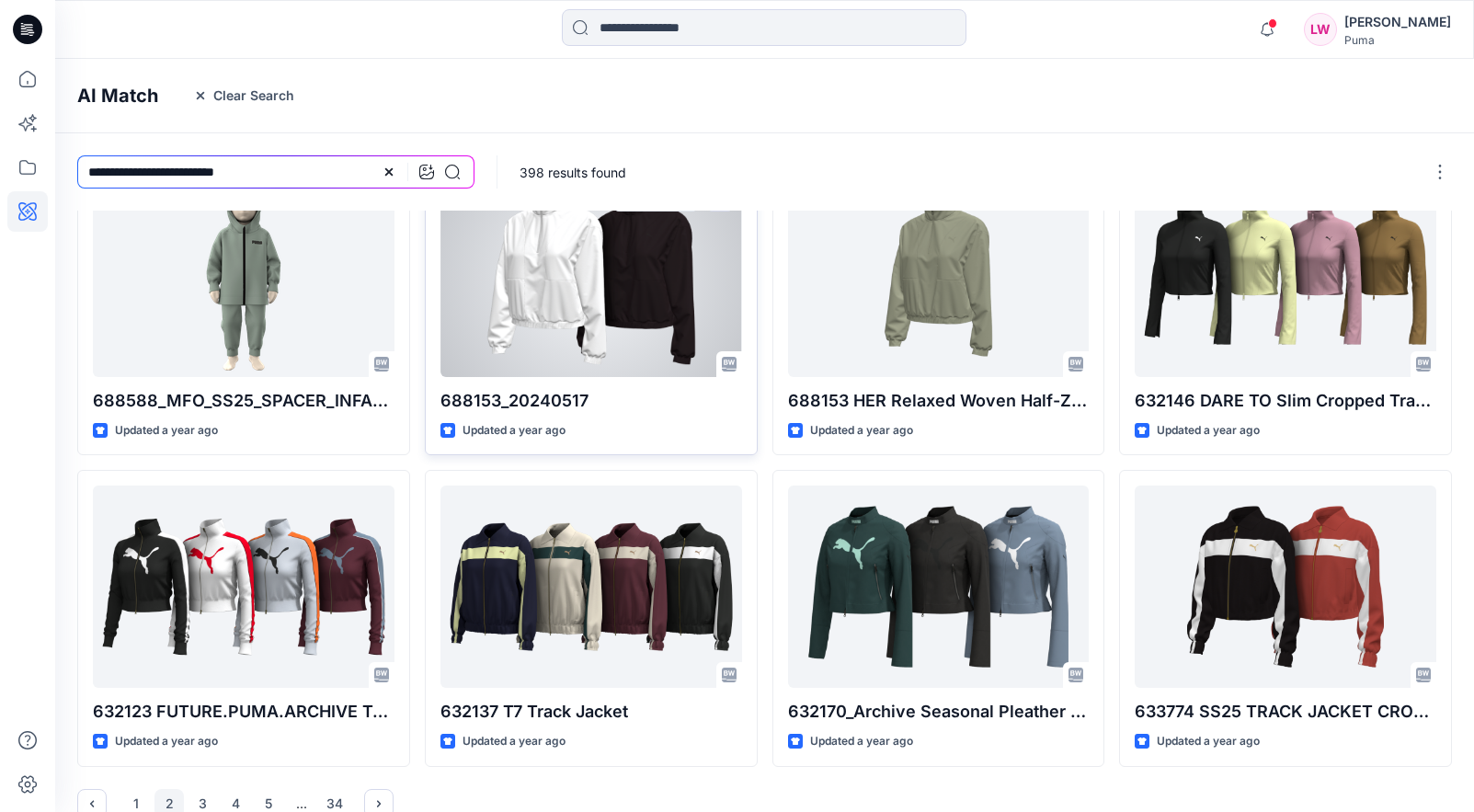
scroll to position [388, 0]
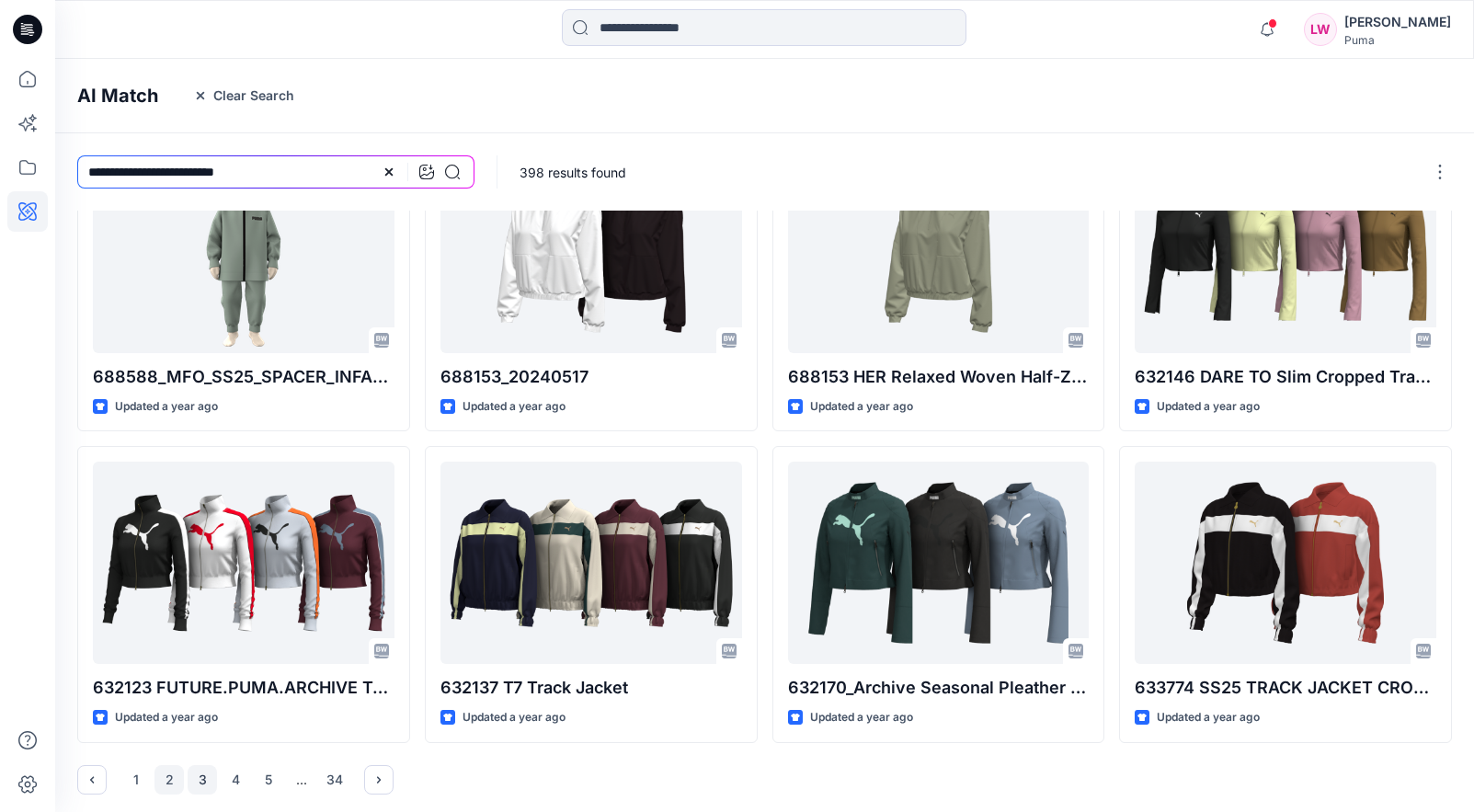
click at [196, 772] on button "3" at bounding box center [202, 780] width 30 height 30
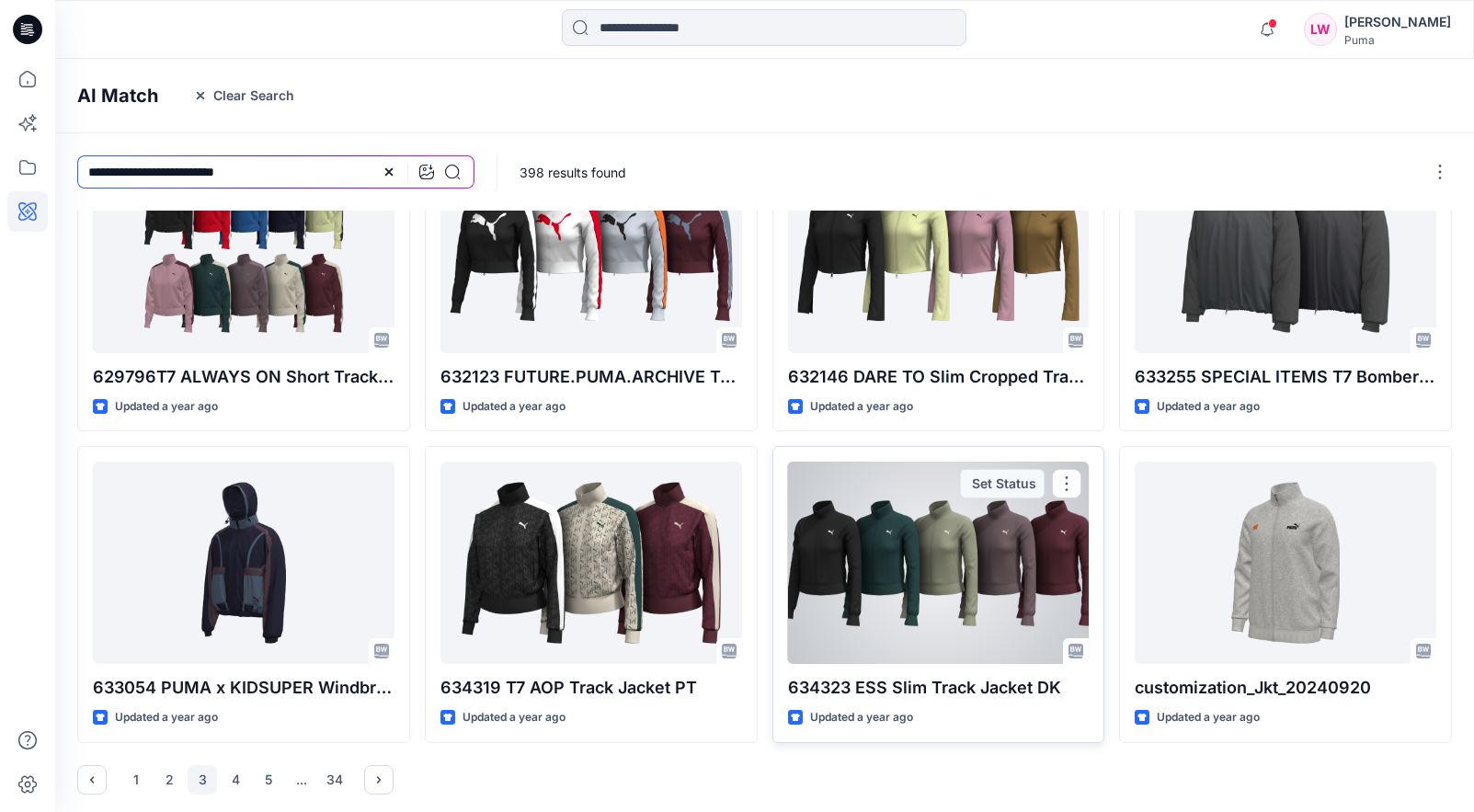
click at [988, 569] on div at bounding box center [939, 562] width 302 height 202
